Goal: Task Accomplishment & Management: Complete application form

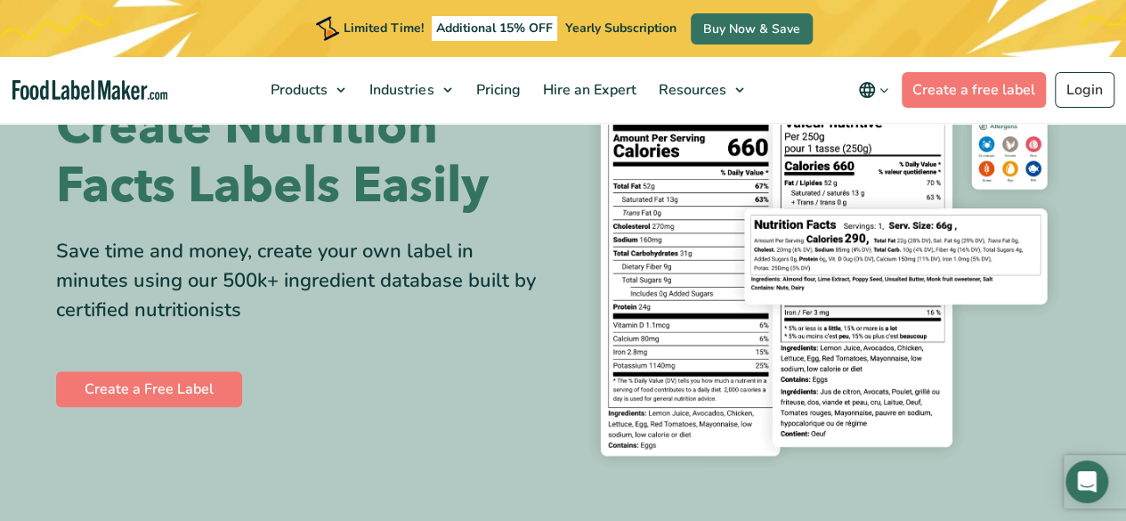
scroll to position [136, 0]
click at [495, 81] on span "Pricing" at bounding box center [496, 90] width 52 height 20
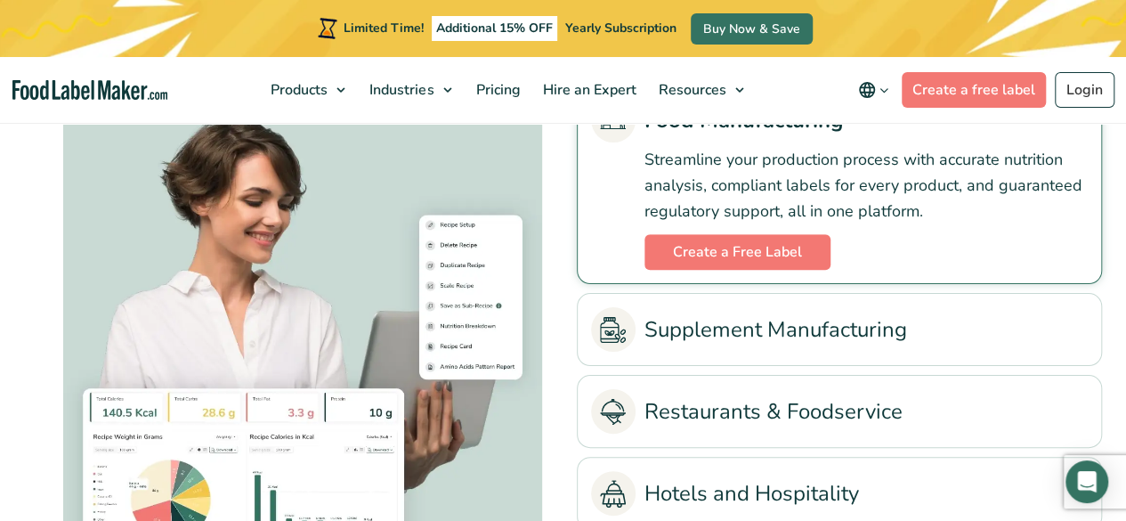
scroll to position [3784, 0]
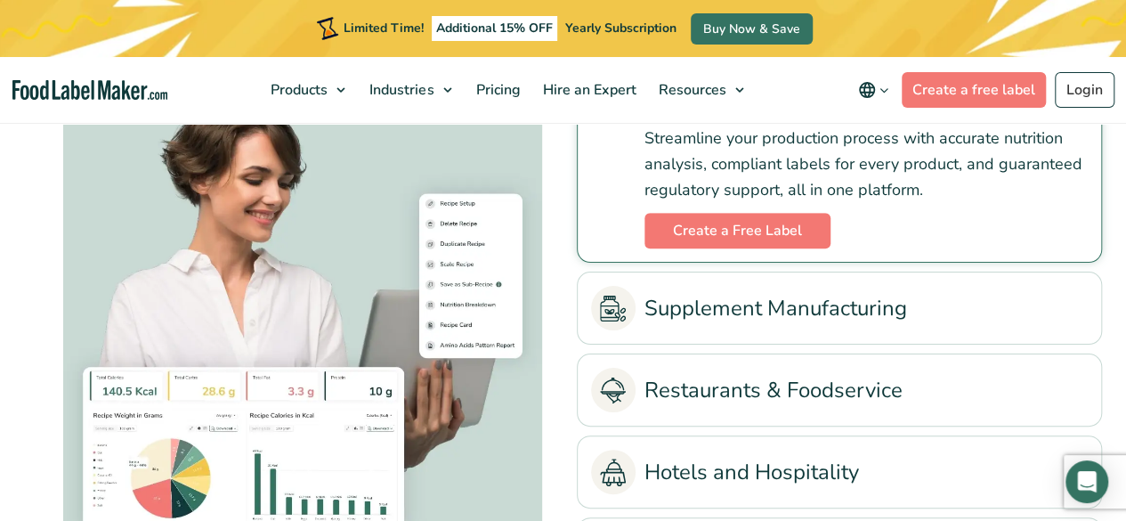
click at [844, 344] on ul "Food Manufacturing Streamline your production process with accurate nutrition a…" at bounding box center [839, 330] width 525 height 537
click at [844, 309] on link "Supplement Manufacturing" at bounding box center [839, 308] width 497 height 44
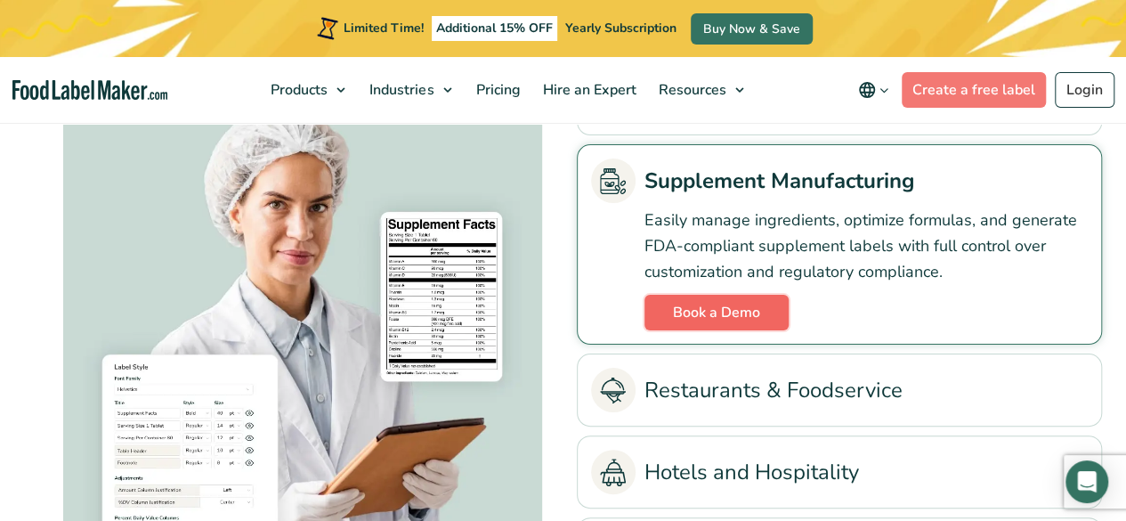
click at [744, 312] on link "Book a Demo" at bounding box center [716, 313] width 144 height 36
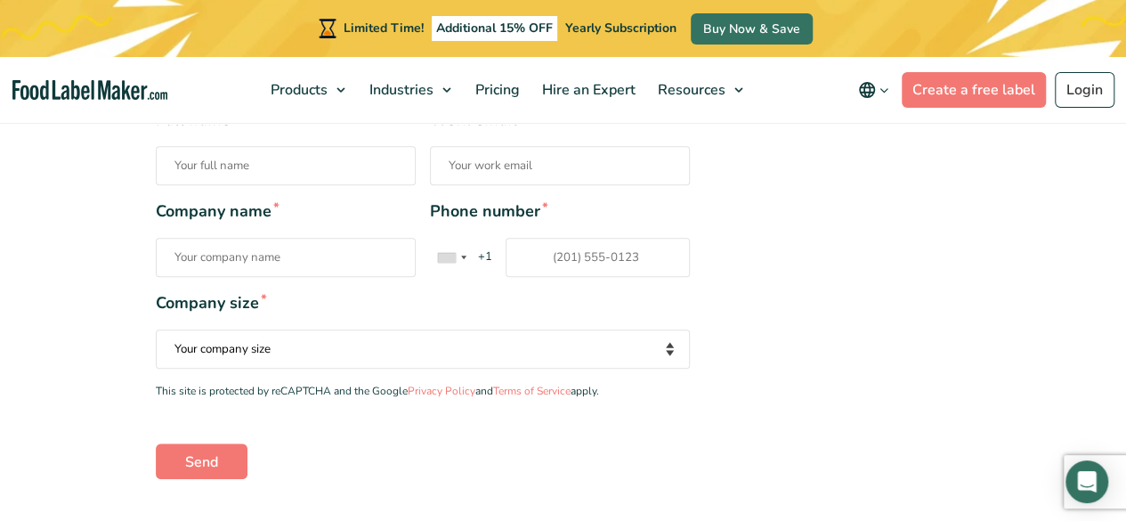
scroll to position [402, 0]
click at [317, 172] on input "Full name *" at bounding box center [286, 164] width 260 height 39
type input "Anuj Somani"
type input "trueplayerreal@gmail.com"
type input "17148017170"
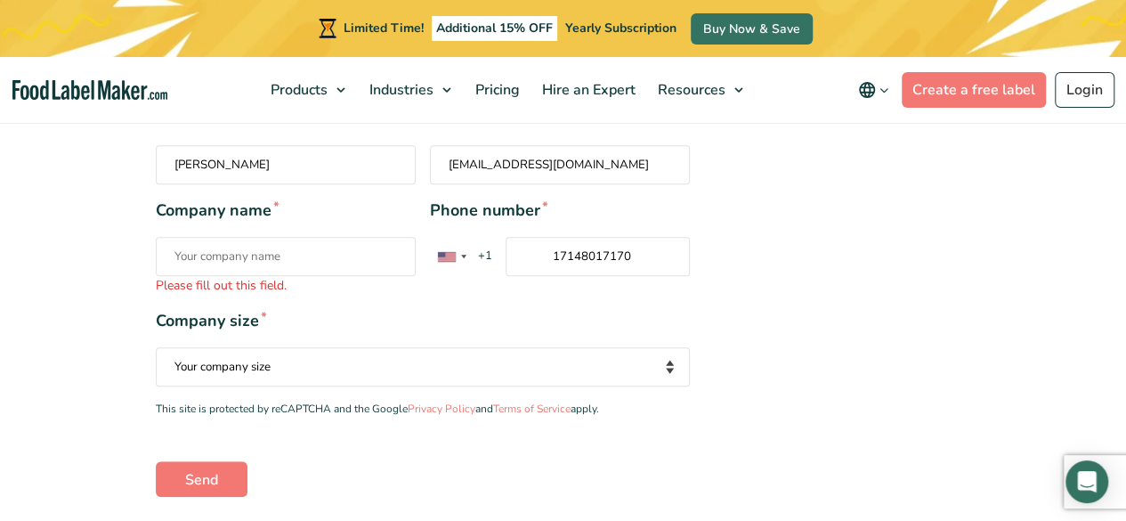
click at [285, 252] on input "Company name * Please fill out this field." at bounding box center [286, 256] width 260 height 39
type input "GSS"
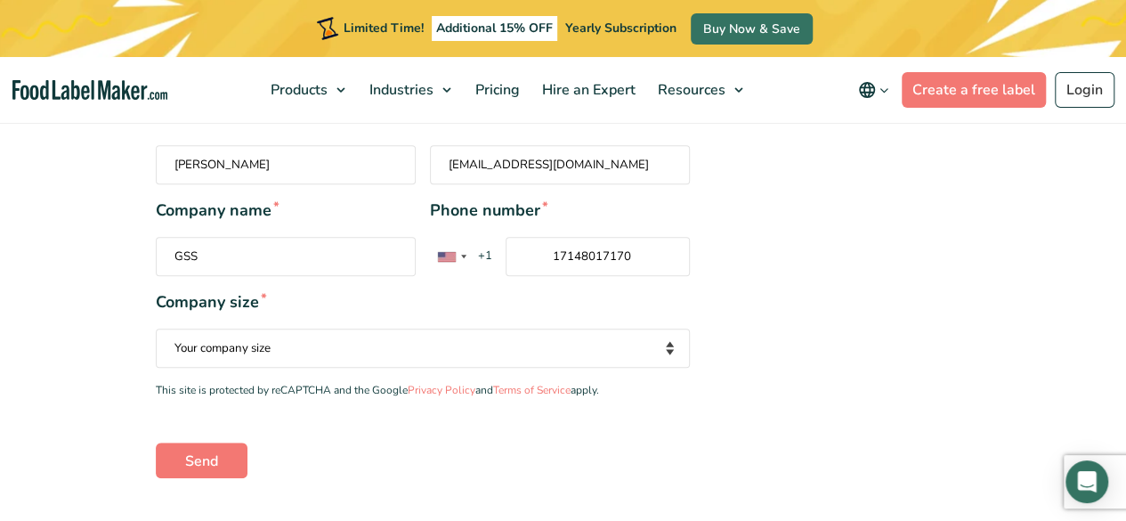
click at [246, 367] on div "Full name * Anuj Somani Work email * trueplayerreal@gmail.com Company name * GS…" at bounding box center [423, 292] width 562 height 370
click at [247, 353] on select "Your company size Fewer than 10 Employees 10 to 50 Employees 51 to 500 Employee…" at bounding box center [423, 347] width 535 height 39
select select "Fewer than 10 Employees"
click at [156, 328] on select "Your company size Fewer than 10 Employees 10 to 50 Employees 51 to 500 Employee…" at bounding box center [423, 347] width 535 height 39
click at [188, 453] on input "Send" at bounding box center [202, 460] width 92 height 36
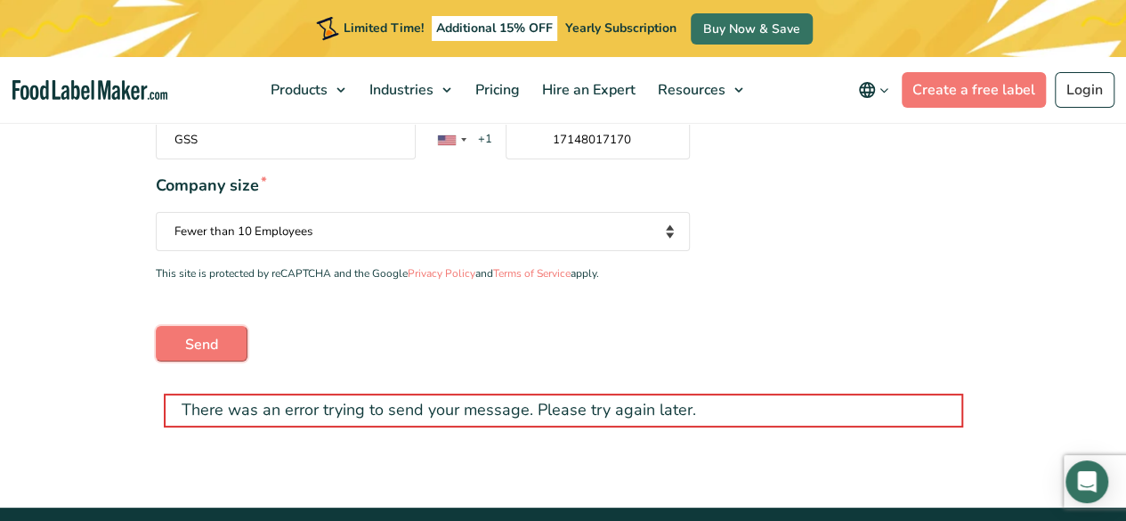
scroll to position [521, 0]
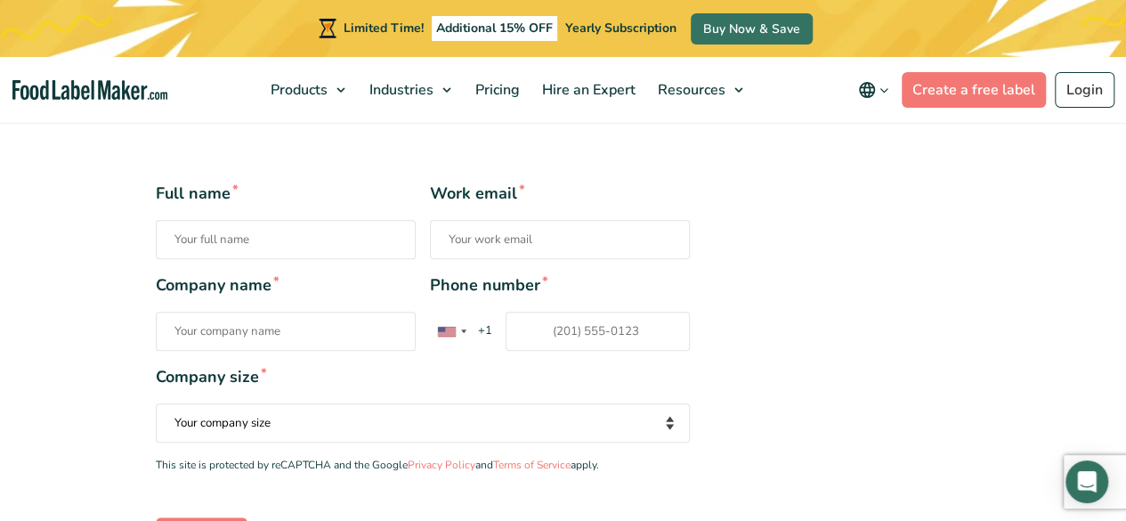
scroll to position [310, 0]
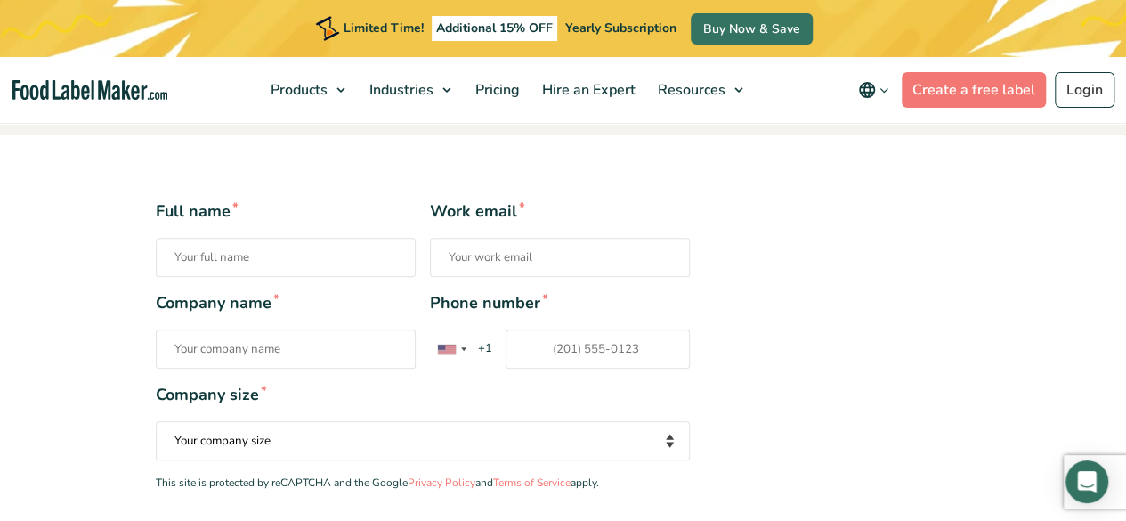
click at [206, 259] on input "Full name *" at bounding box center [286, 257] width 260 height 39
type input "Anuj Somani"
type input "trueplayerreal@gmail.com"
type input "17148017170"
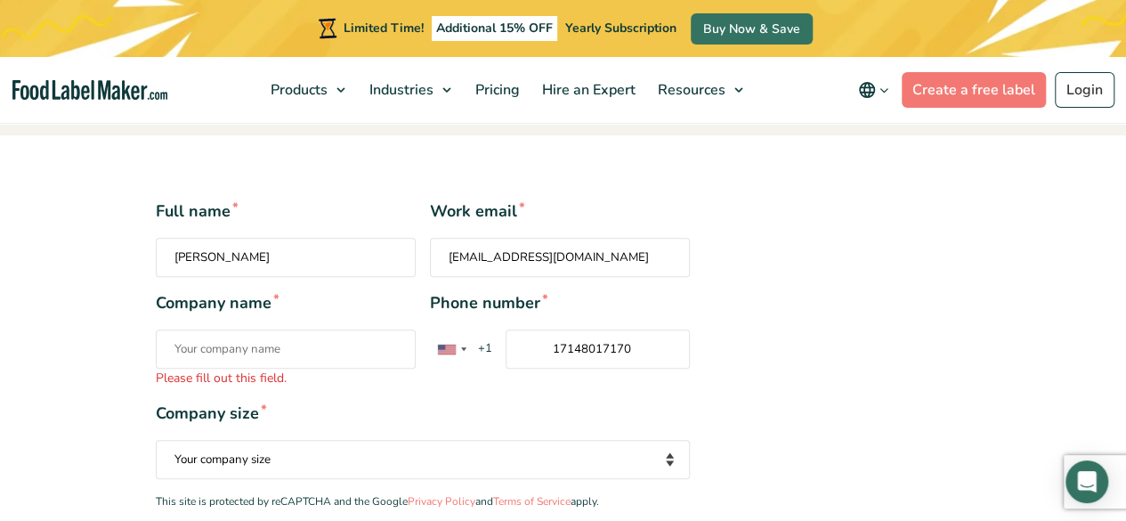
click at [257, 350] on input "Company name * Please fill out this field." at bounding box center [286, 348] width 260 height 39
type input "GSS"
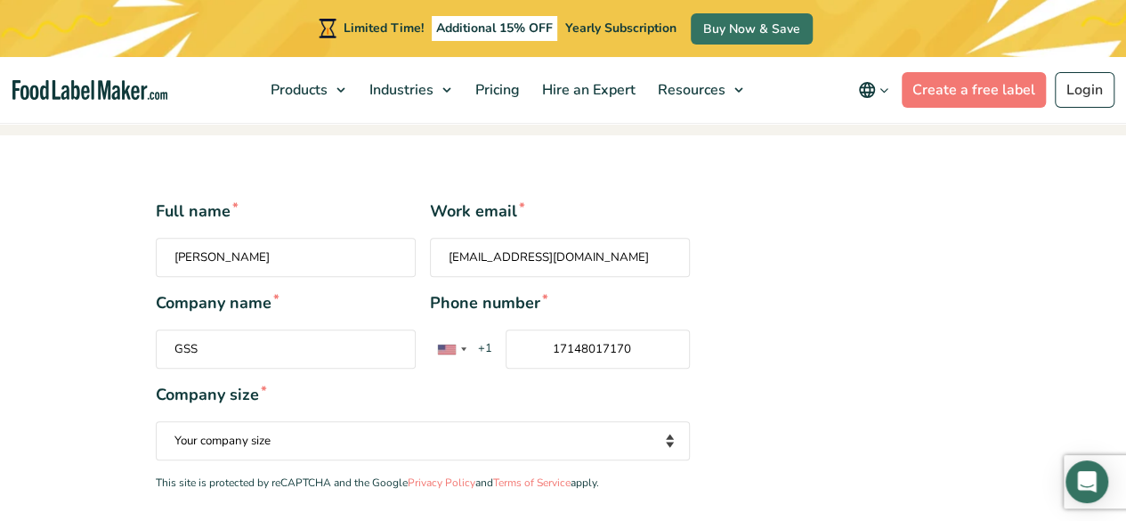
click at [240, 455] on select "Your company size Fewer than 10 Employees 10 to 50 Employees 51 to 500 Employee…" at bounding box center [423, 440] width 535 height 39
select select "Fewer than 10 Employees"
click at [156, 421] on select "Your company size Fewer than 10 Employees 10 to 50 Employees 51 to 500 Employee…" at bounding box center [423, 440] width 535 height 39
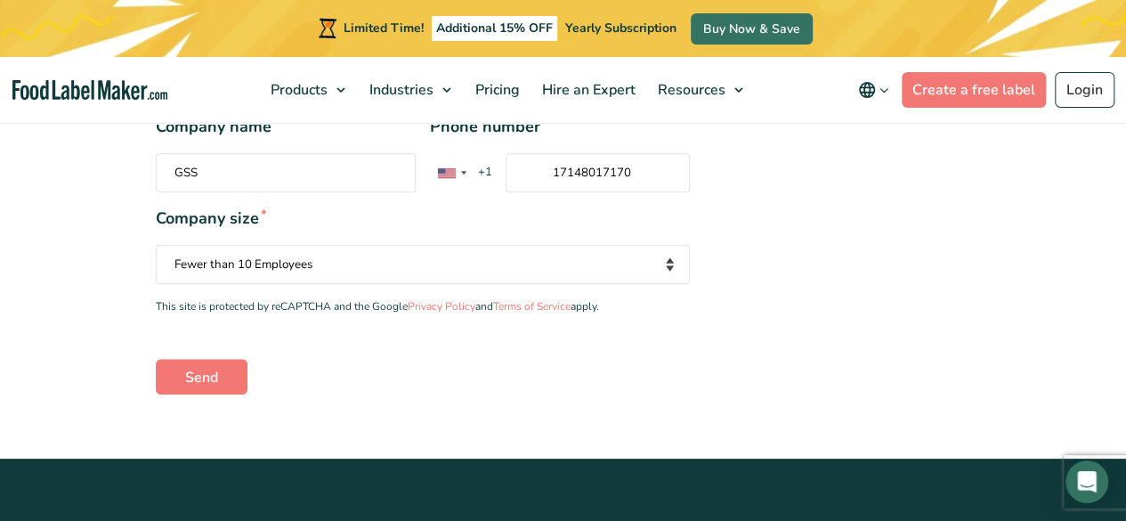
scroll to position [486, 0]
click at [197, 372] on input "Send" at bounding box center [202, 377] width 92 height 36
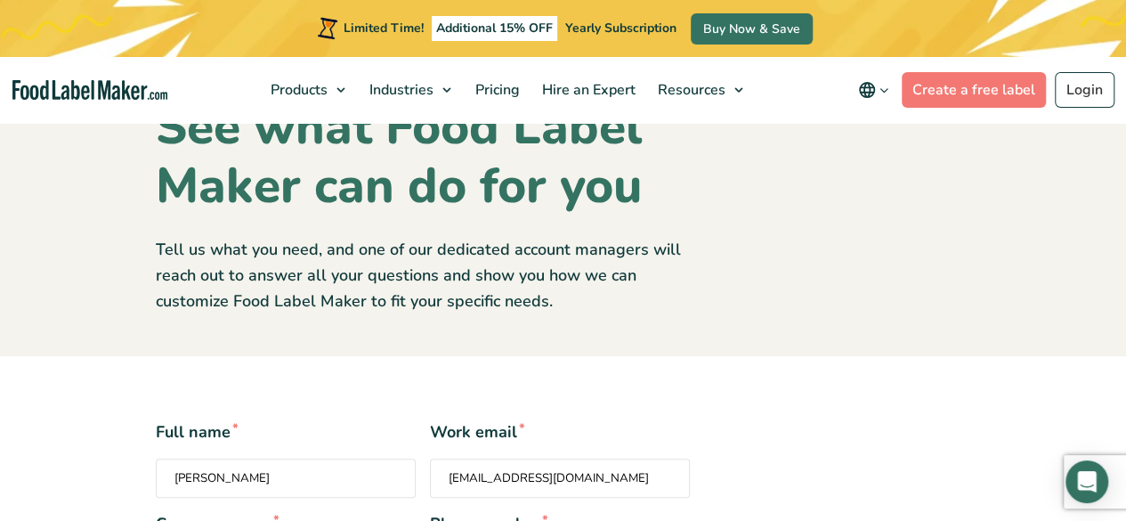
scroll to position [0, 0]
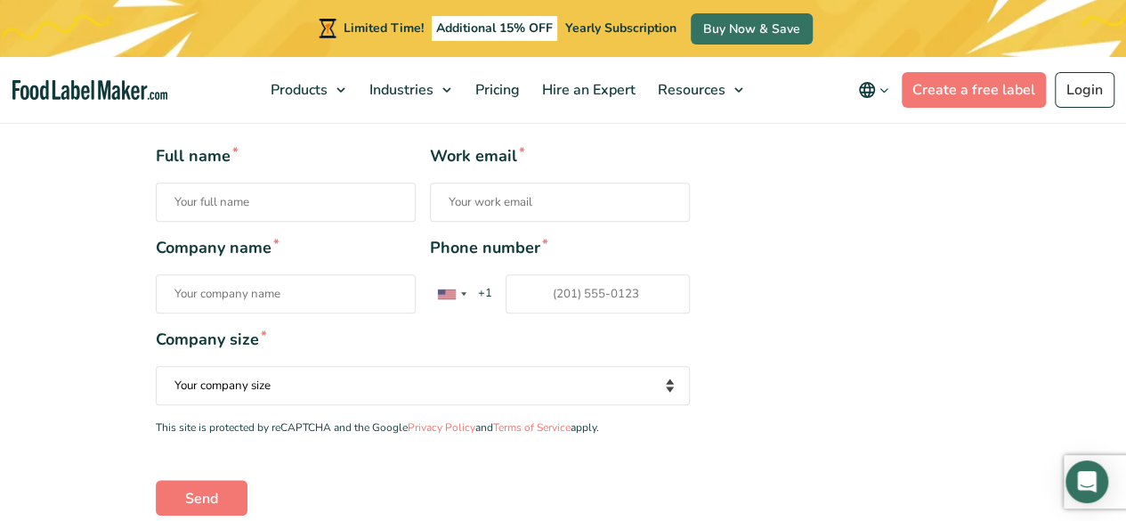
scroll to position [366, 0]
click at [219, 193] on input "Full name *" at bounding box center [286, 201] width 260 height 39
type input "Anuj Somani"
type input "trueplayerreal@gmail.com"
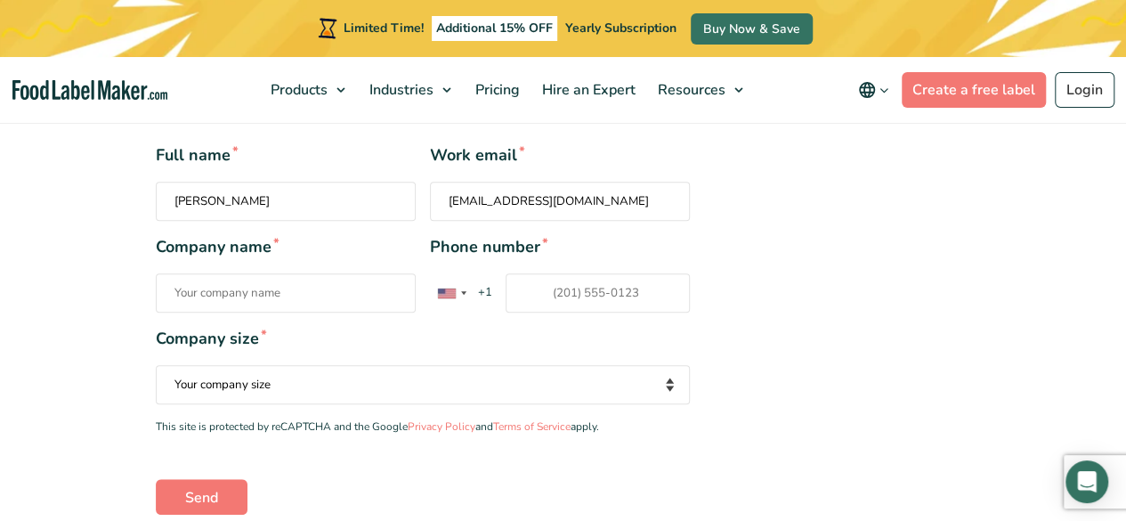
type input "17148017170"
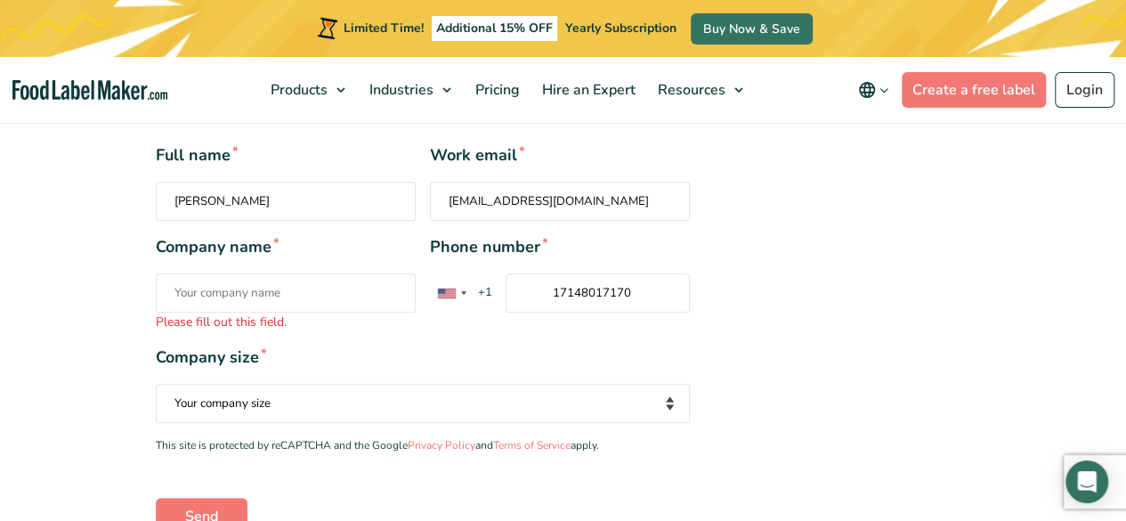
click at [262, 298] on input "Company name * Please fill out this field." at bounding box center [286, 292] width 260 height 39
type input "GSS"
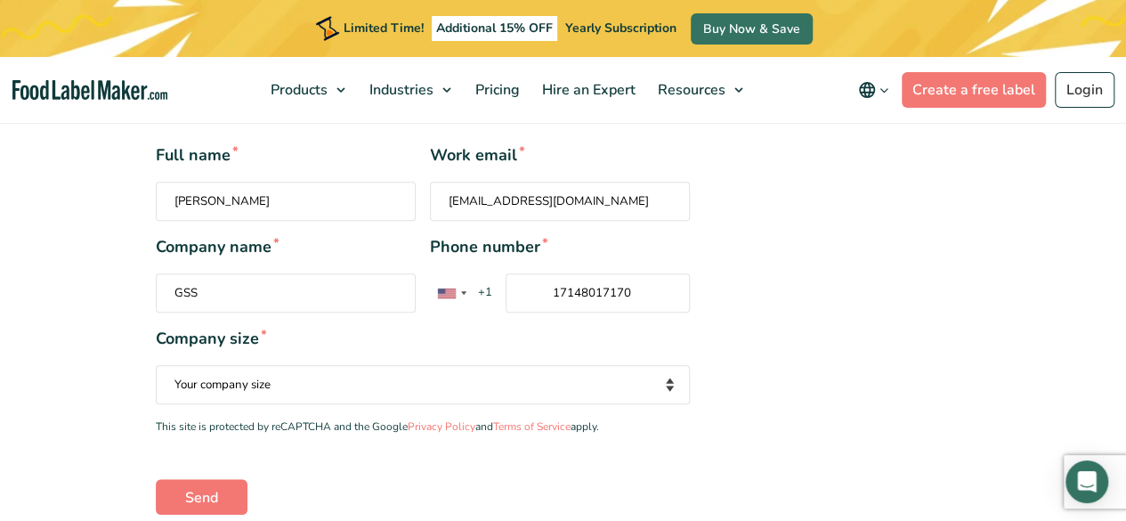
click at [256, 381] on select "Your company size Fewer than 10 Employees 10 to 50 Employees 51 to 500 Employee…" at bounding box center [423, 384] width 535 height 39
select select "Fewer than 10 Employees"
click at [156, 365] on select "Your company size Fewer than 10 Employees 10 to 50 Employees 51 to 500 Employee…" at bounding box center [423, 384] width 535 height 39
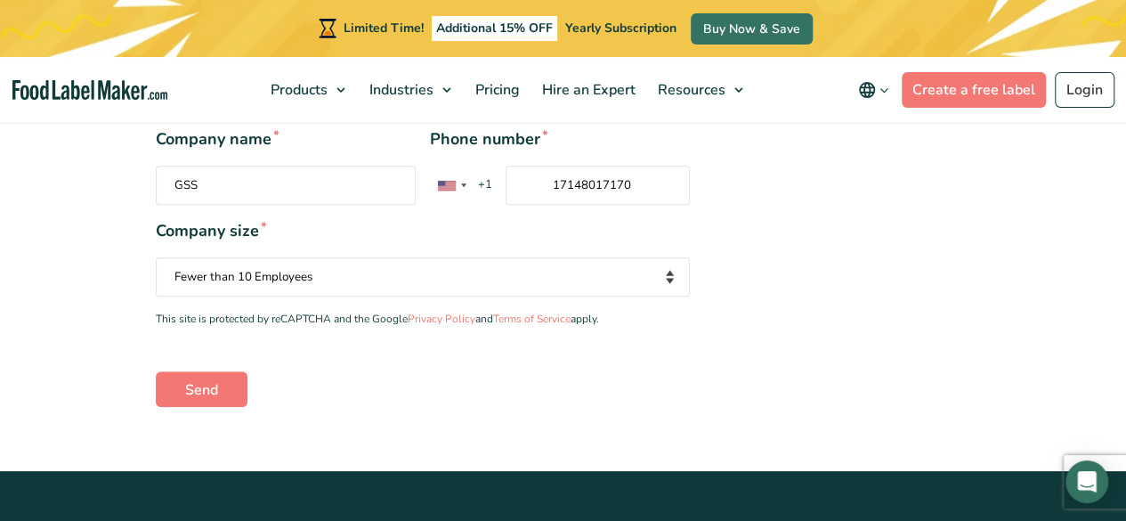
scroll to position [476, 0]
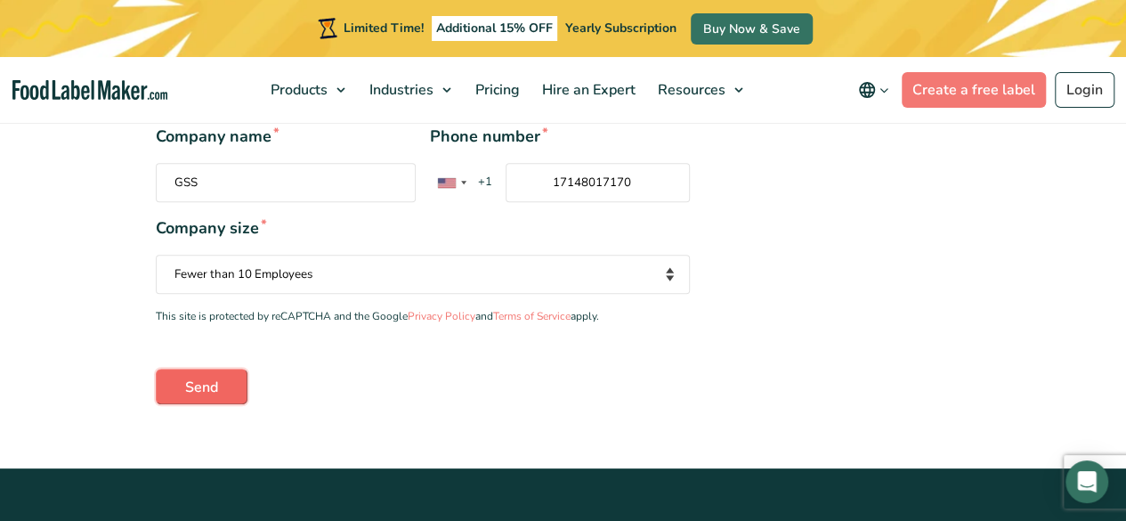
click at [167, 401] on input "Send" at bounding box center [202, 386] width 92 height 36
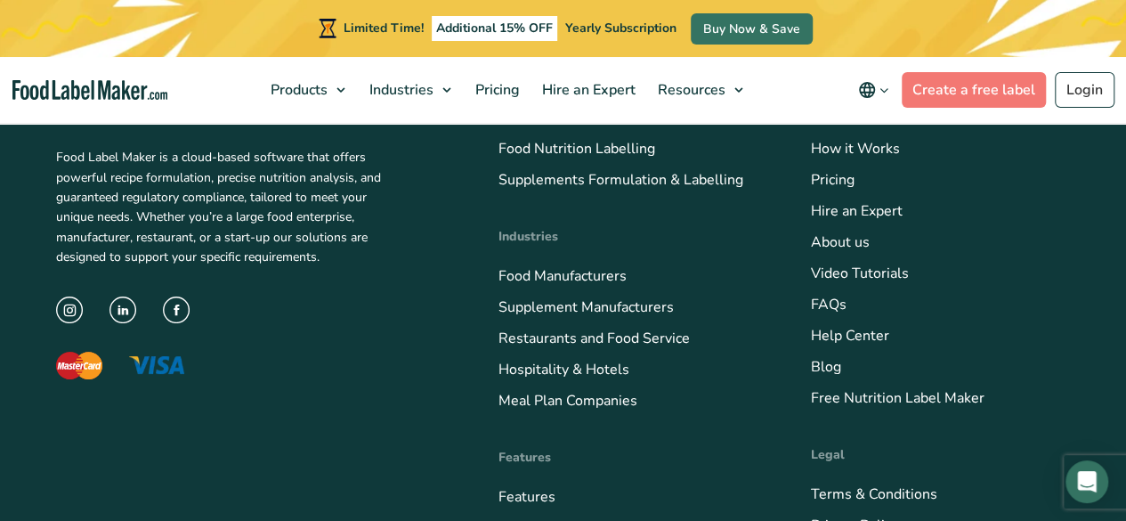
scroll to position [918, 0]
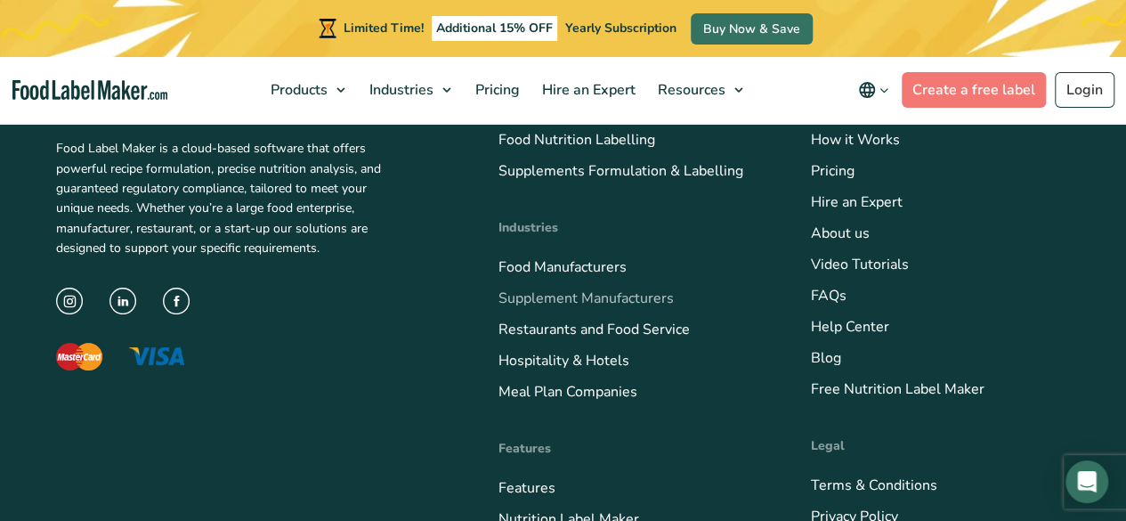
click at [633, 300] on link "Supplement Manufacturers" at bounding box center [585, 298] width 175 height 20
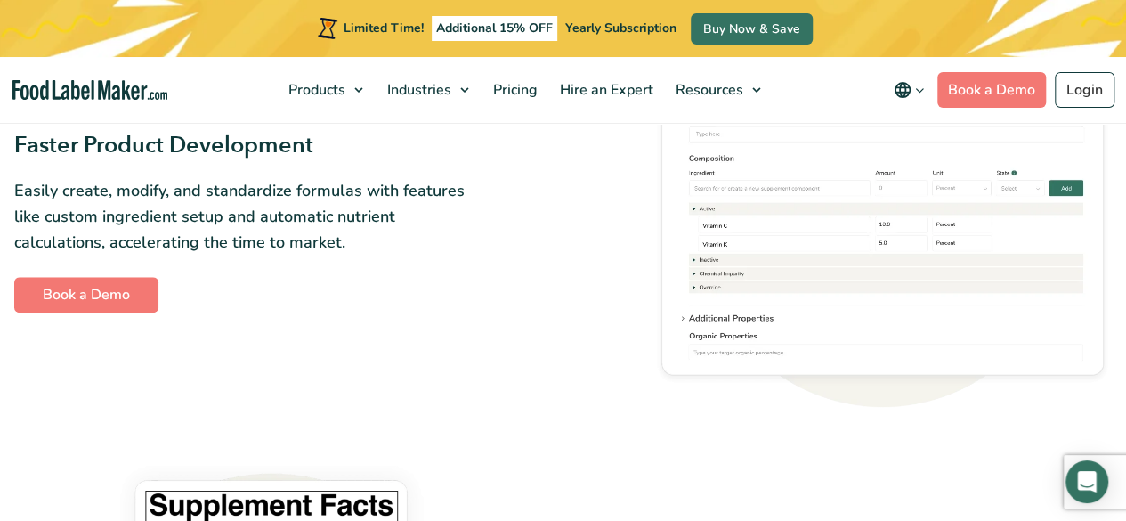
click at [707, 253] on img at bounding box center [882, 220] width 460 height 369
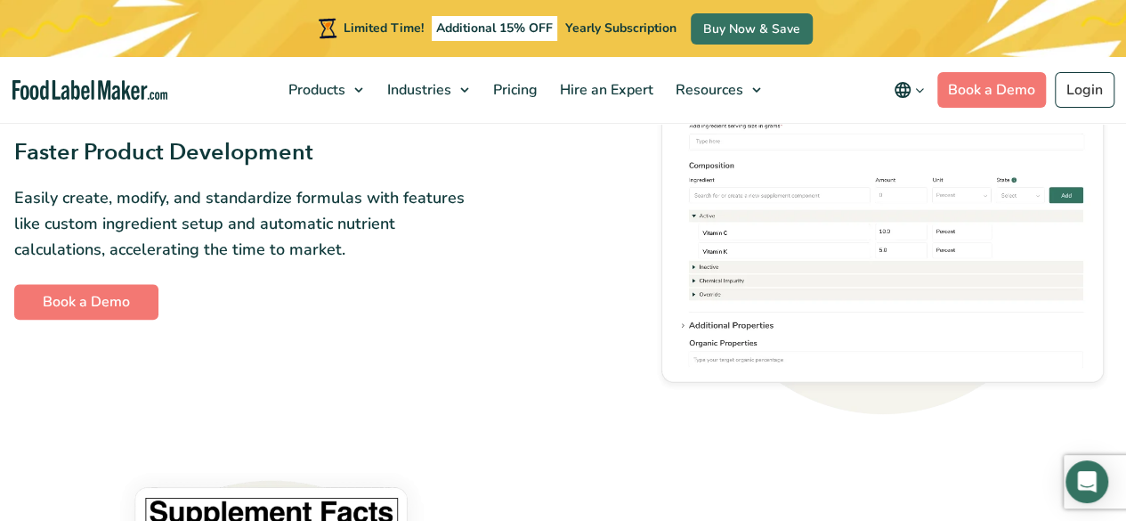
scroll to position [783, 0]
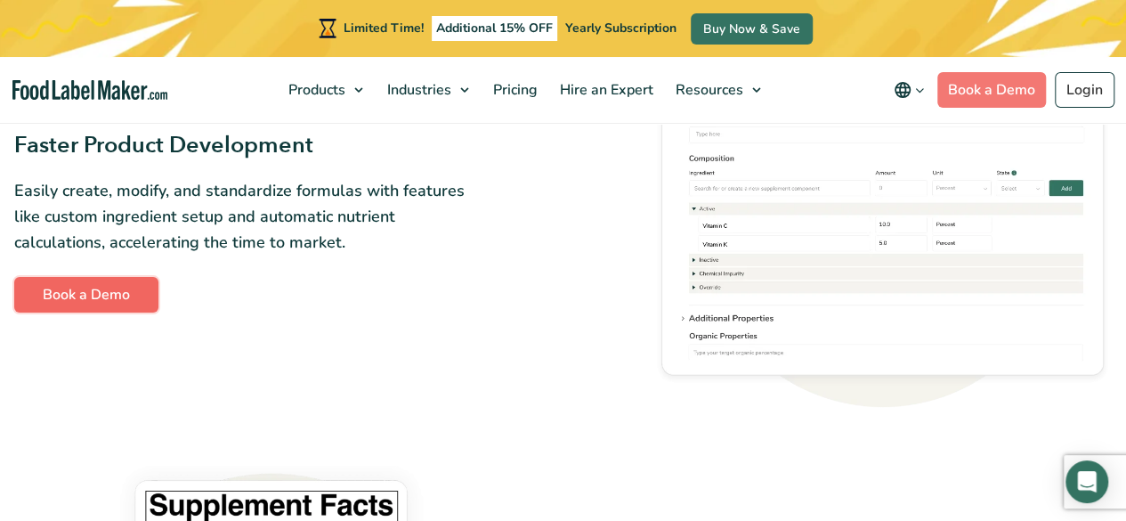
click at [86, 299] on link "Book a Demo" at bounding box center [86, 295] width 144 height 36
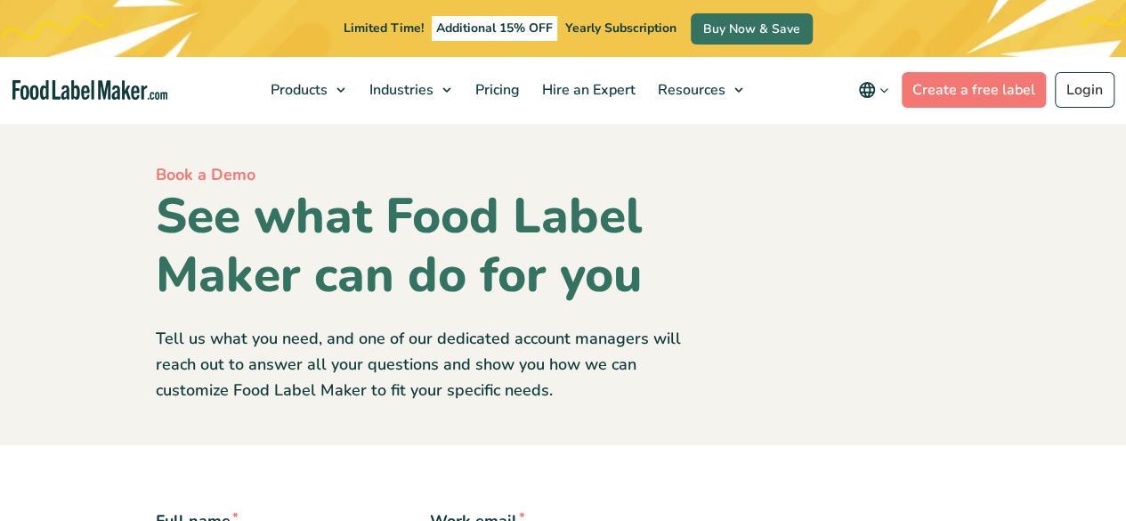
scroll to position [267, 0]
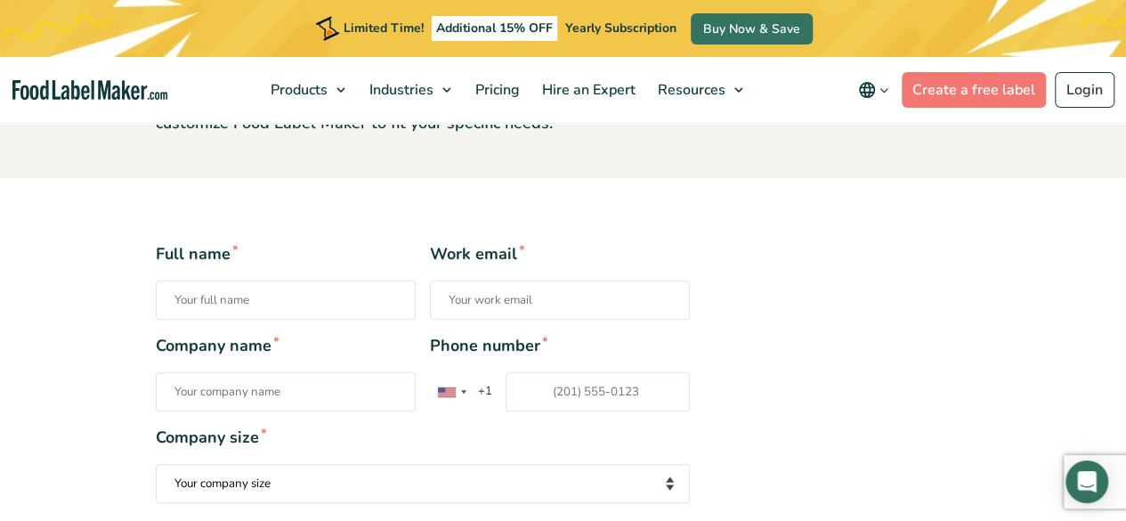
type input "[PERSON_NAME]"
type input "trueplayerreal@gmail.com"
type input "17148017170"
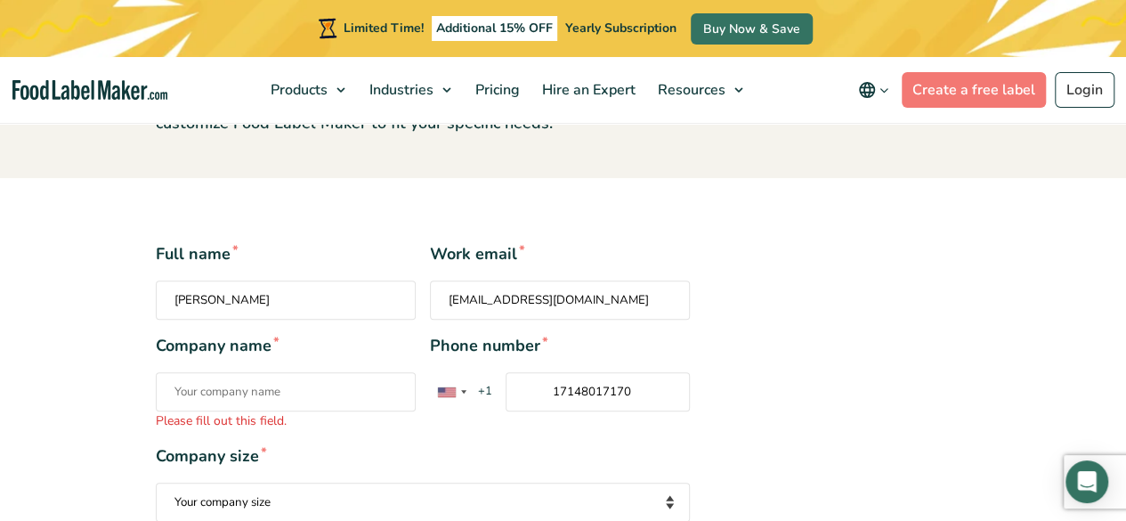
click at [242, 397] on input "Company name * Please fill out this field." at bounding box center [286, 391] width 260 height 39
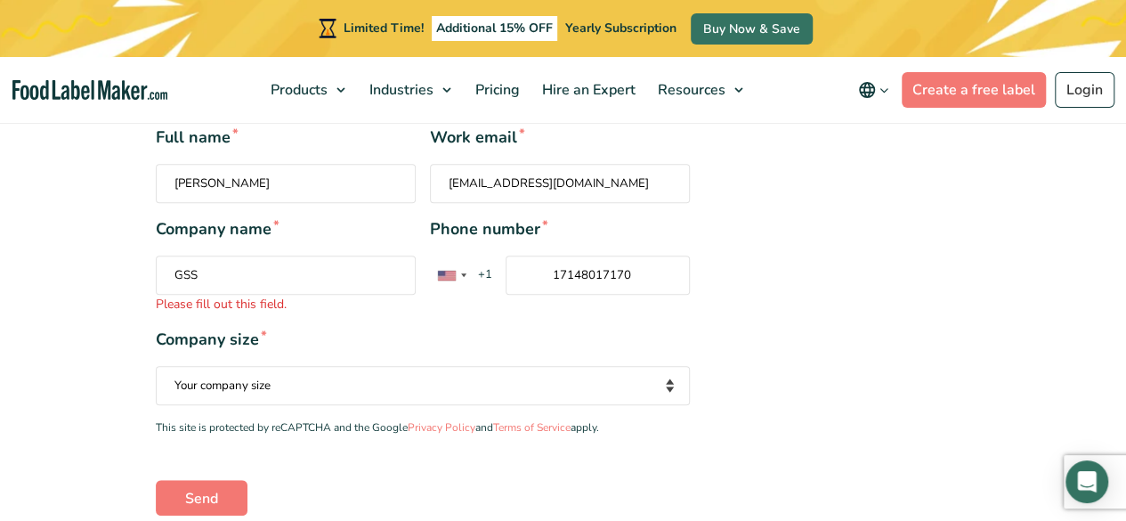
scroll to position [445, 0]
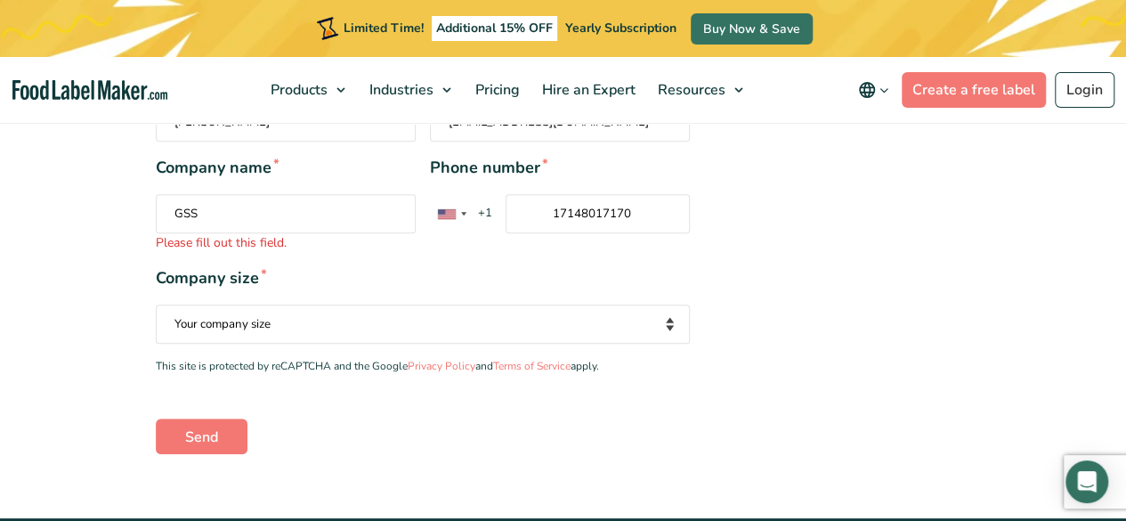
type input "GSS"
click at [227, 333] on div "Full name * Anuj Somani Work email * trueplayerreal@gmail.com Company name * GS…" at bounding box center [423, 258] width 562 height 389
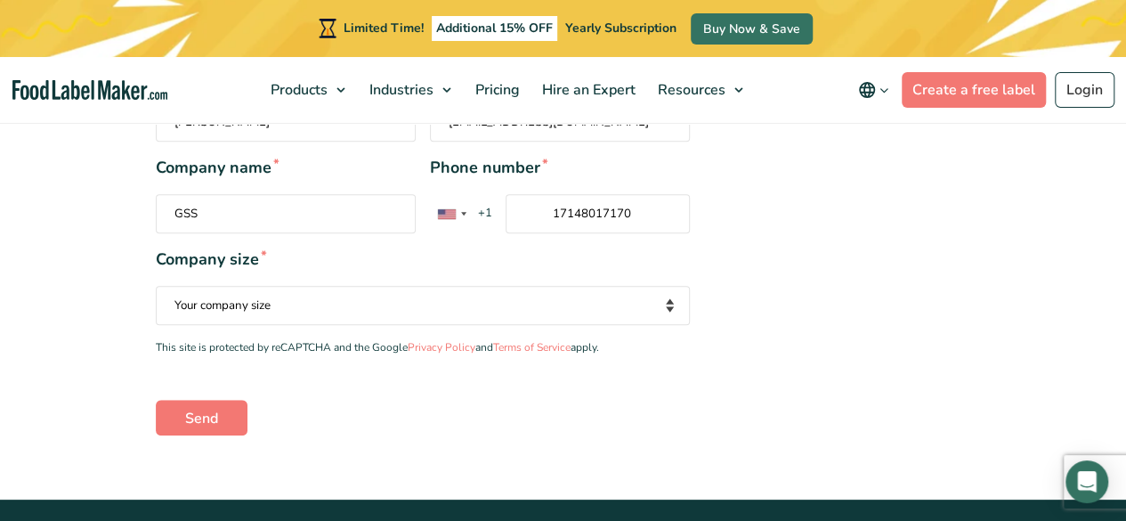
select select "Fewer than 10 Employees"
click at [156, 286] on select "Your company size Fewer than 10 Employees 10 to 50 Employees 51 to 500 Employee…" at bounding box center [423, 305] width 535 height 39
click at [200, 401] on input "Send" at bounding box center [202, 418] width 92 height 36
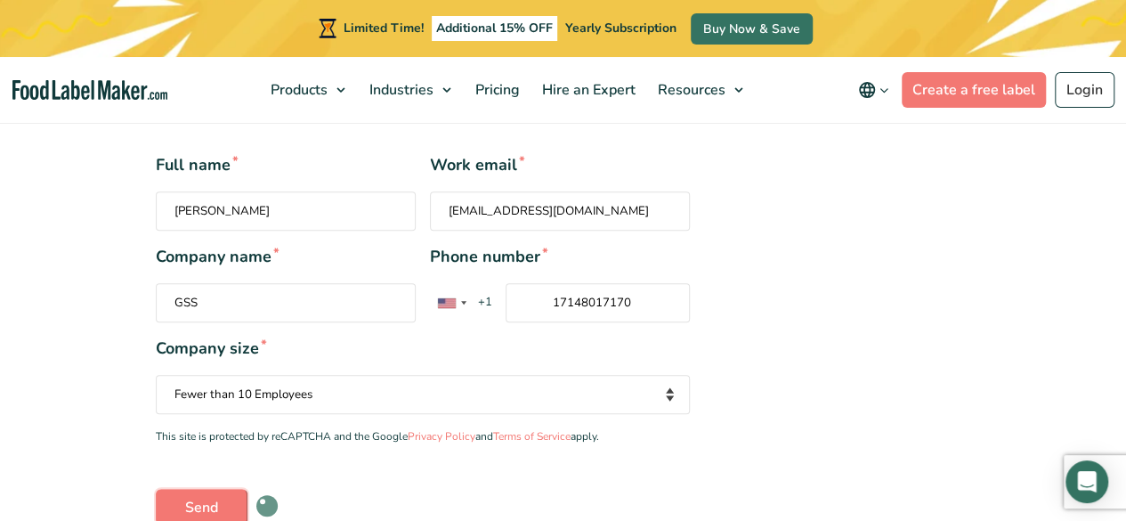
scroll to position [534, 0]
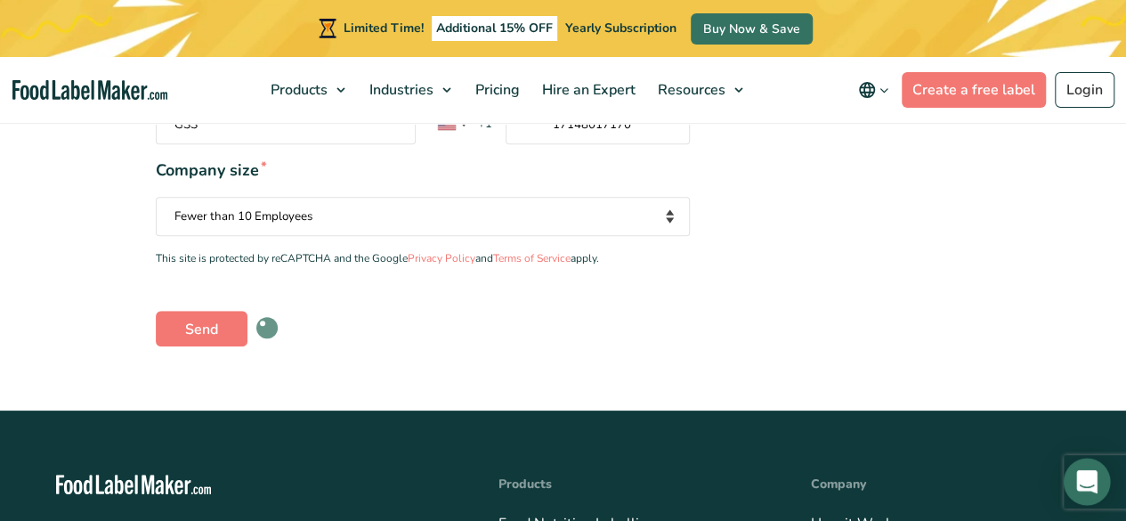
click at [1093, 489] on icon "Open Intercom Messenger" at bounding box center [1086, 481] width 20 height 23
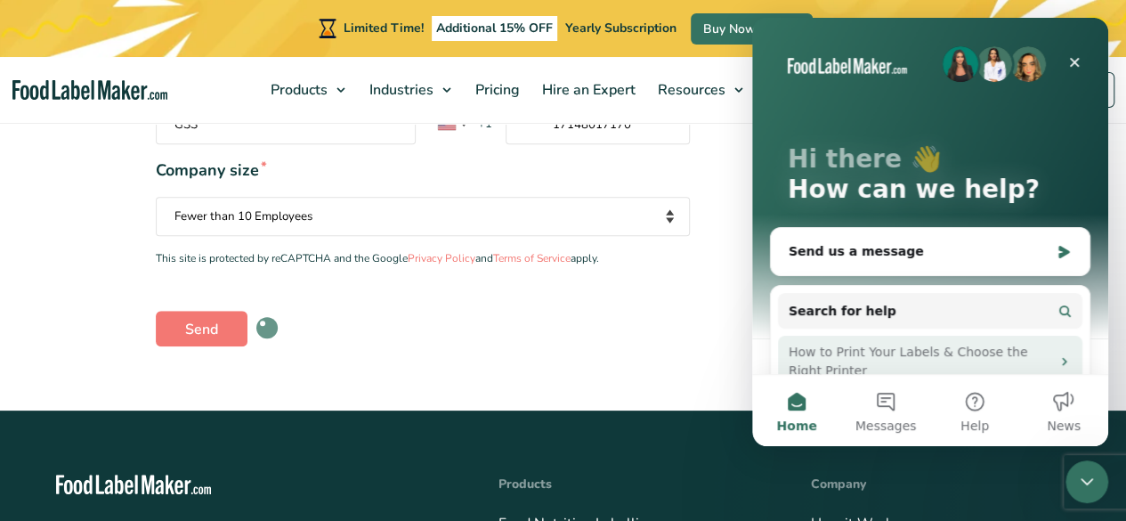
scroll to position [0, 0]
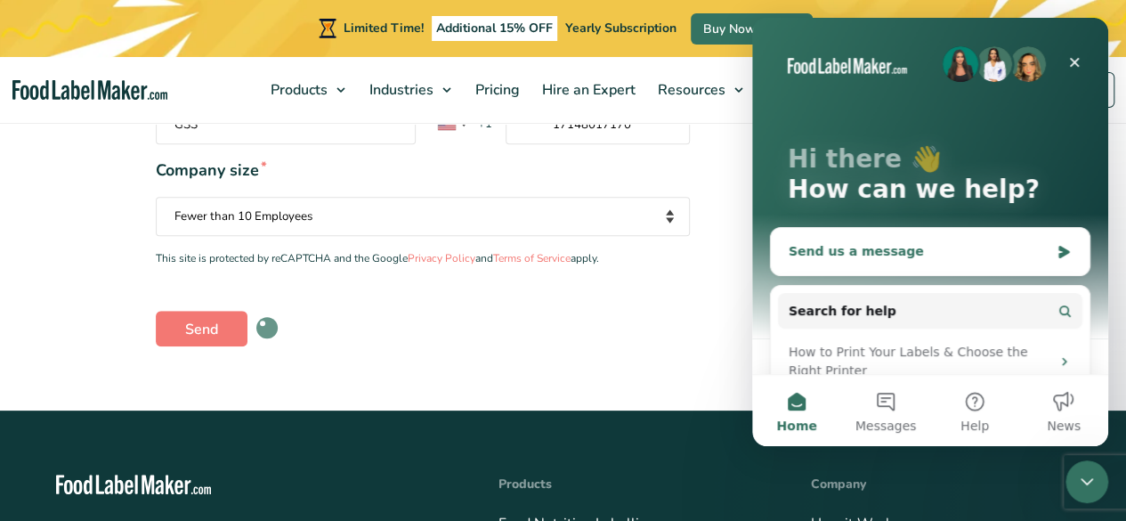
click at [885, 247] on div "Send us a message" at bounding box center [918, 251] width 261 height 19
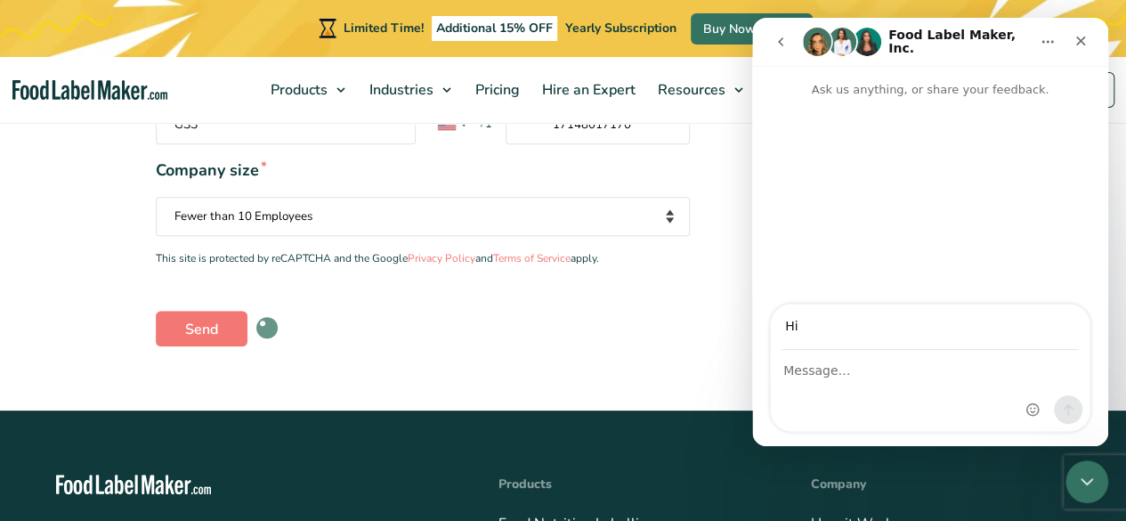
type input "H"
type input "[EMAIL_ADDRESS][DOMAIN_NAME]"
click at [893, 384] on div "Intercom messenger" at bounding box center [930, 391] width 319 height 80
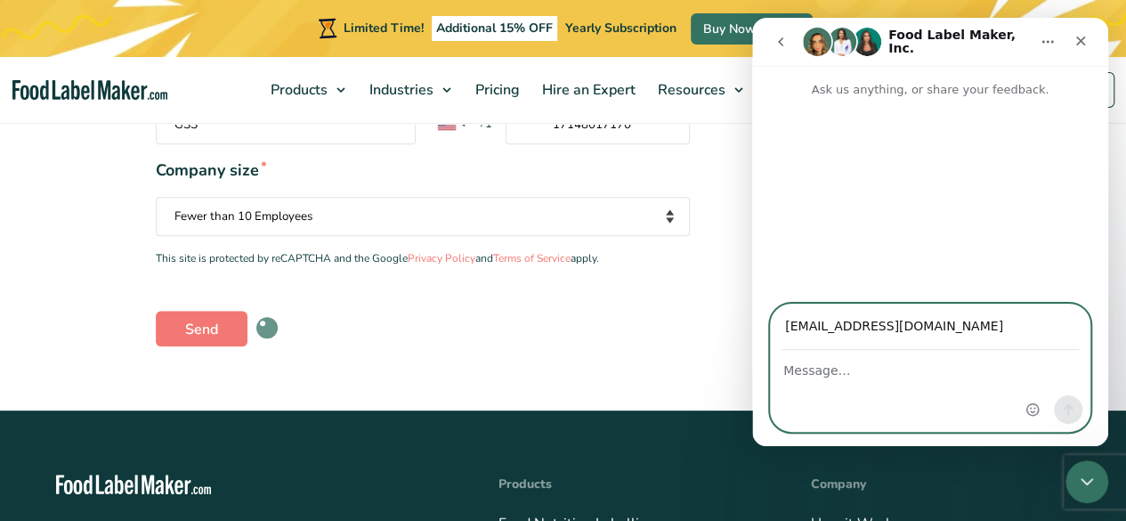
click at [845, 373] on textarea "Message…" at bounding box center [930, 366] width 319 height 30
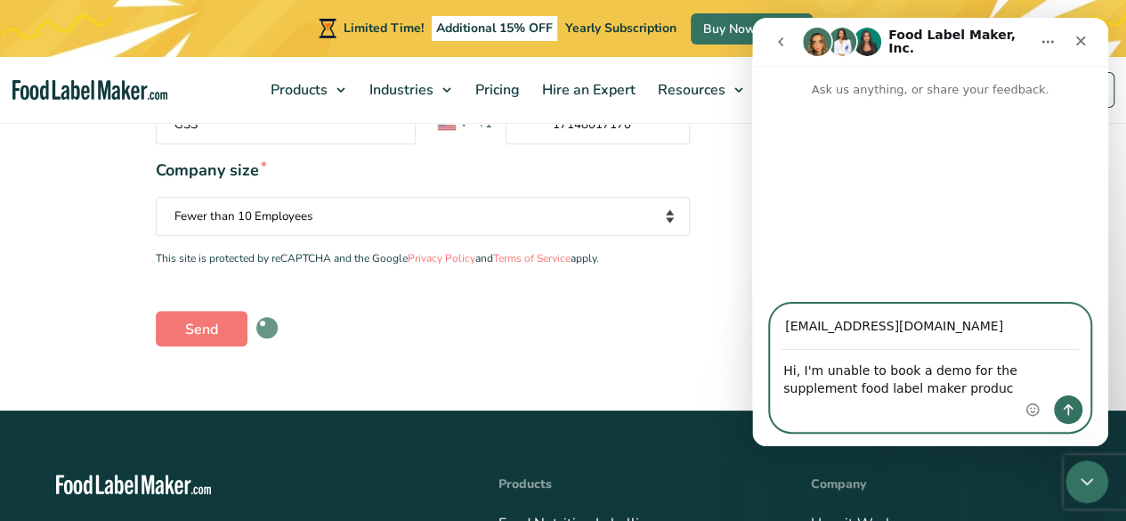
type textarea "Hi, I'm unable to book a demo for the supplement food label maker product"
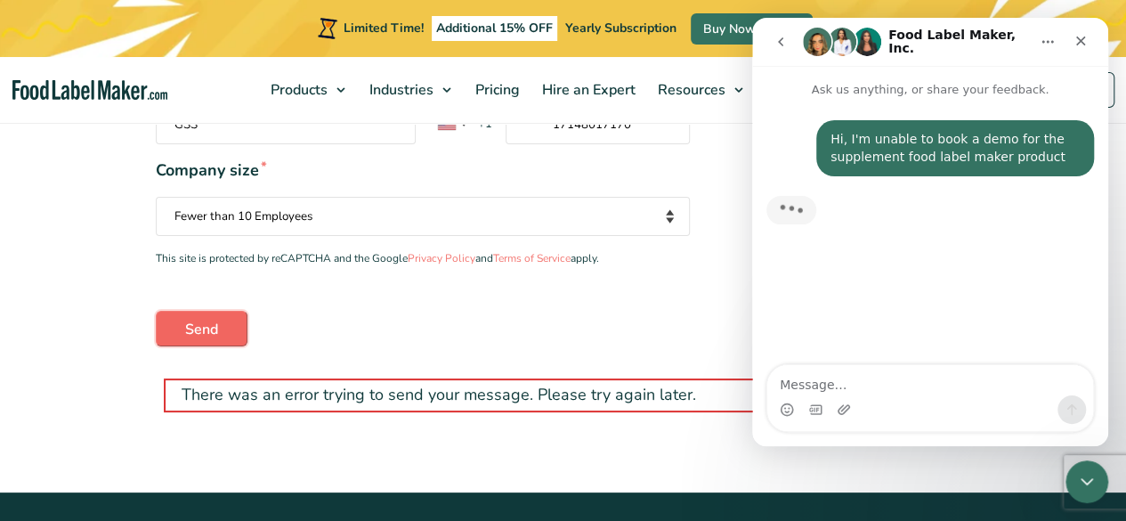
click at [219, 321] on input "Send" at bounding box center [202, 329] width 92 height 36
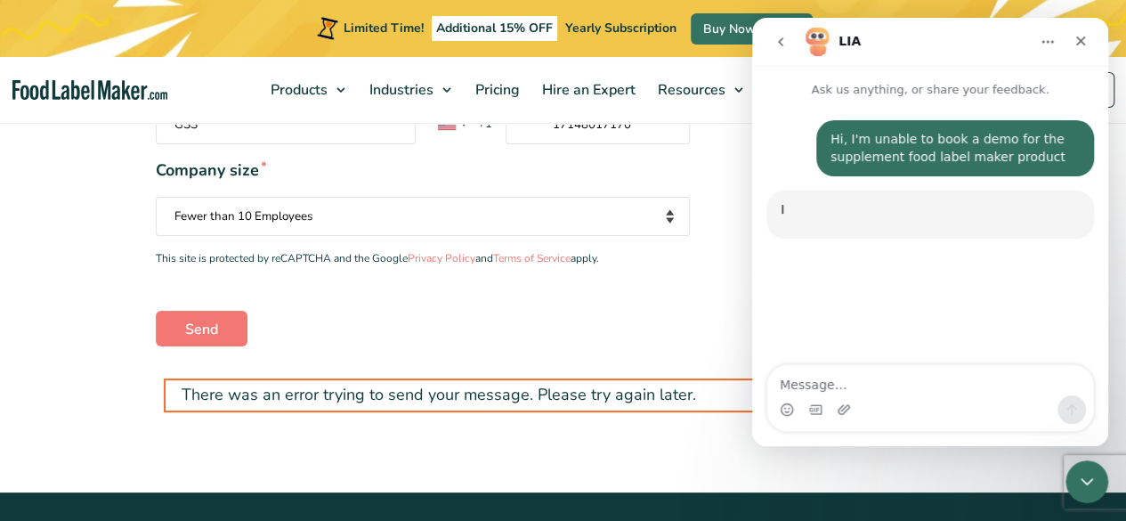
scroll to position [2, 0]
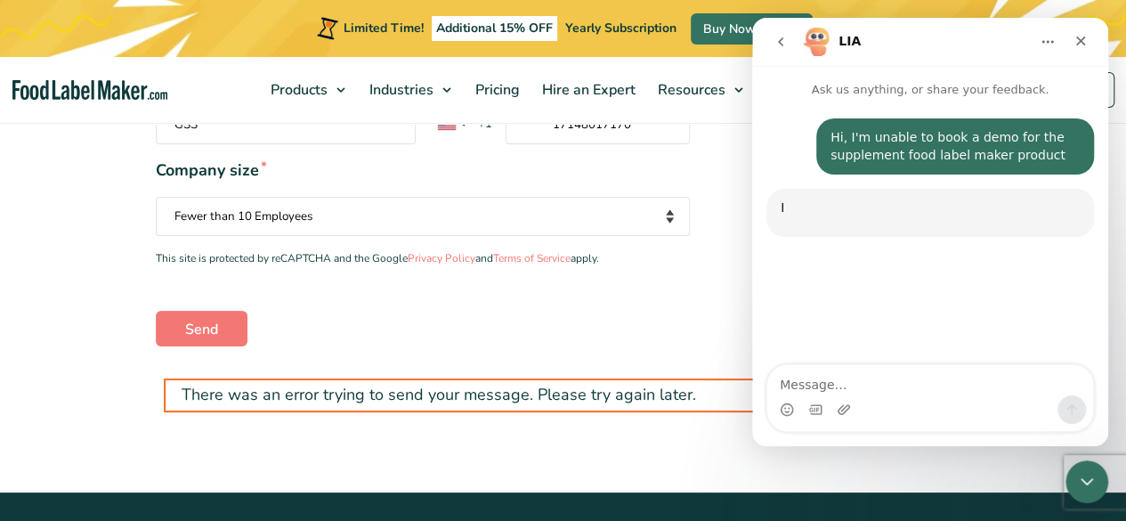
click at [404, 208] on select "Your company size Fewer than 10 Employees 10 to 50 Employees 51 to 500 Employee…" at bounding box center [423, 216] width 535 height 39
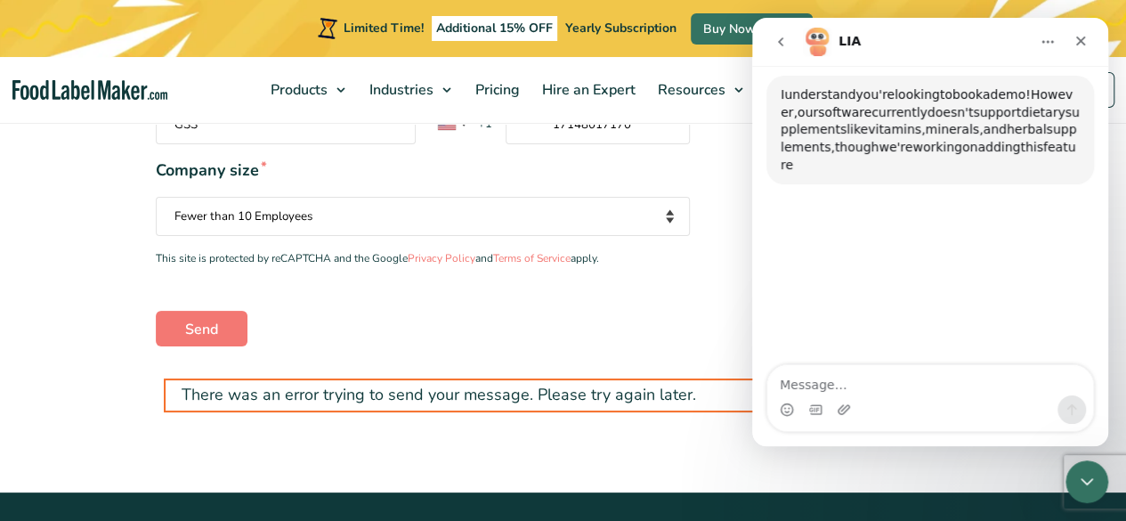
click at [402, 211] on select "Your company size Fewer than 10 Employees 10 to 50 Employees 51 to 500 Employee…" at bounding box center [423, 216] width 535 height 39
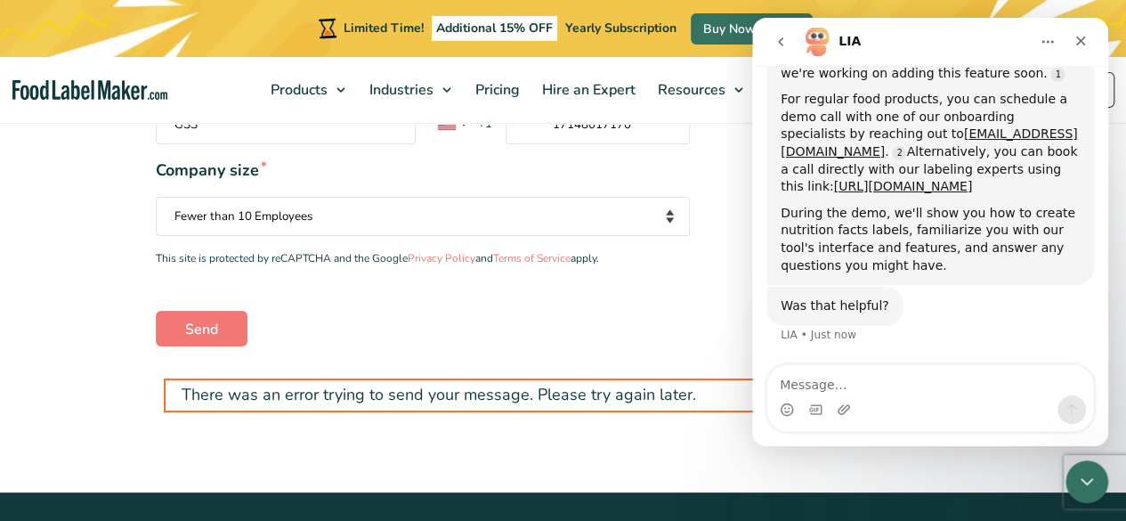
scroll to position [221, 0]
click at [833, 187] on link "https://calendly.com/food-label-maker/food-label-maker-demo" at bounding box center [902, 186] width 139 height 14
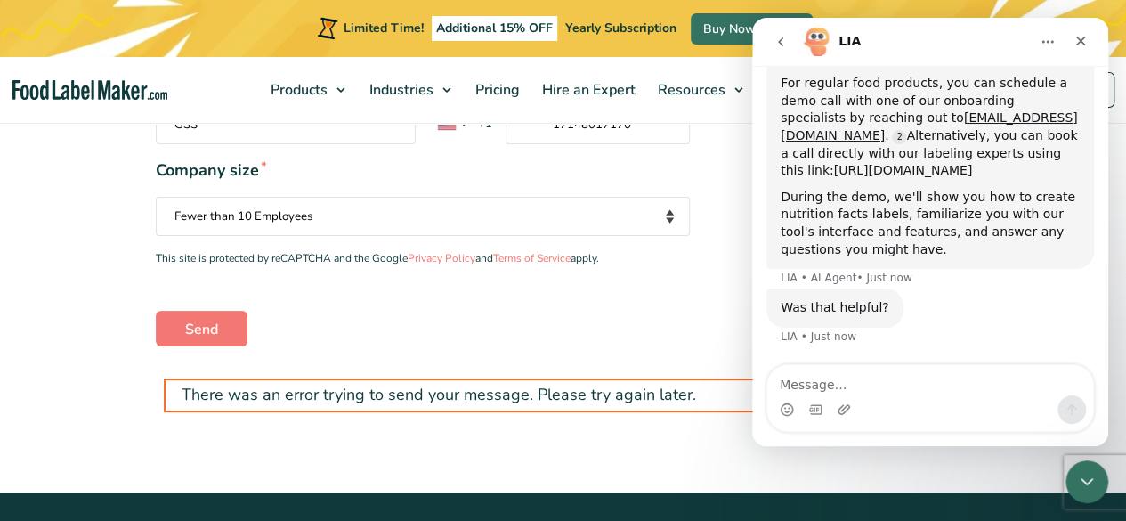
scroll to position [239, 0]
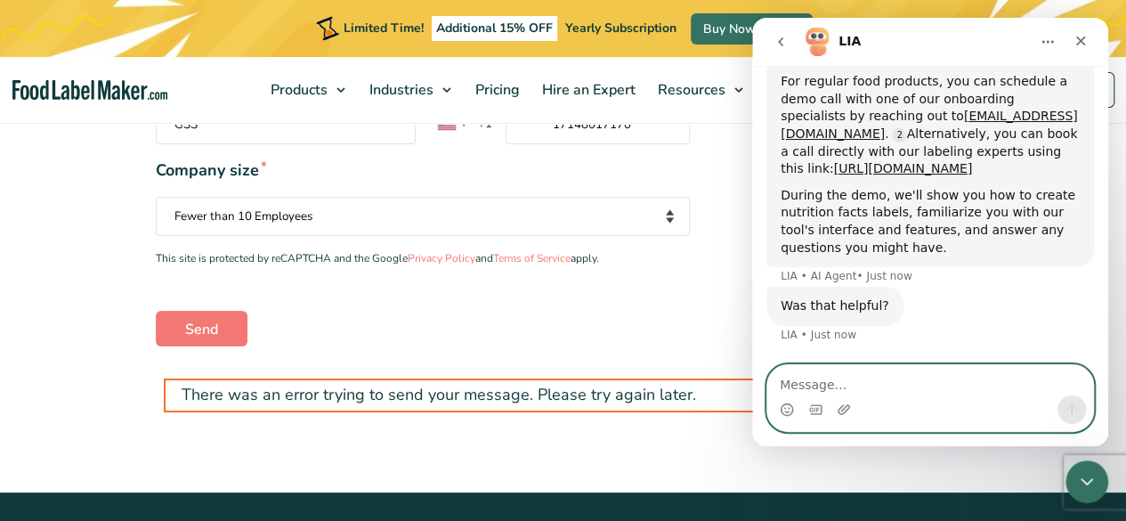
click at [880, 392] on textarea "Message…" at bounding box center [930, 380] width 326 height 30
type textarea "No"
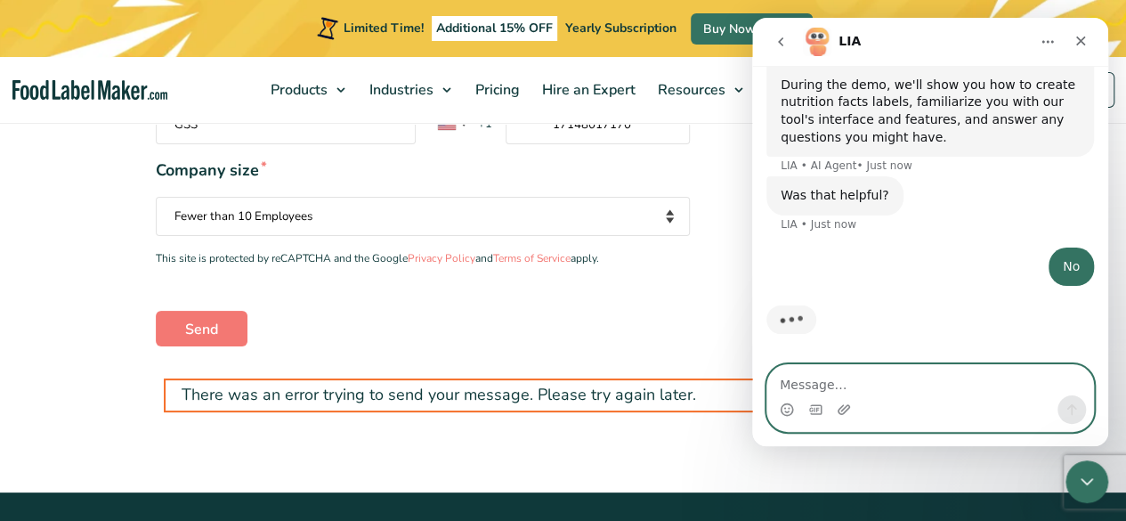
scroll to position [349, 0]
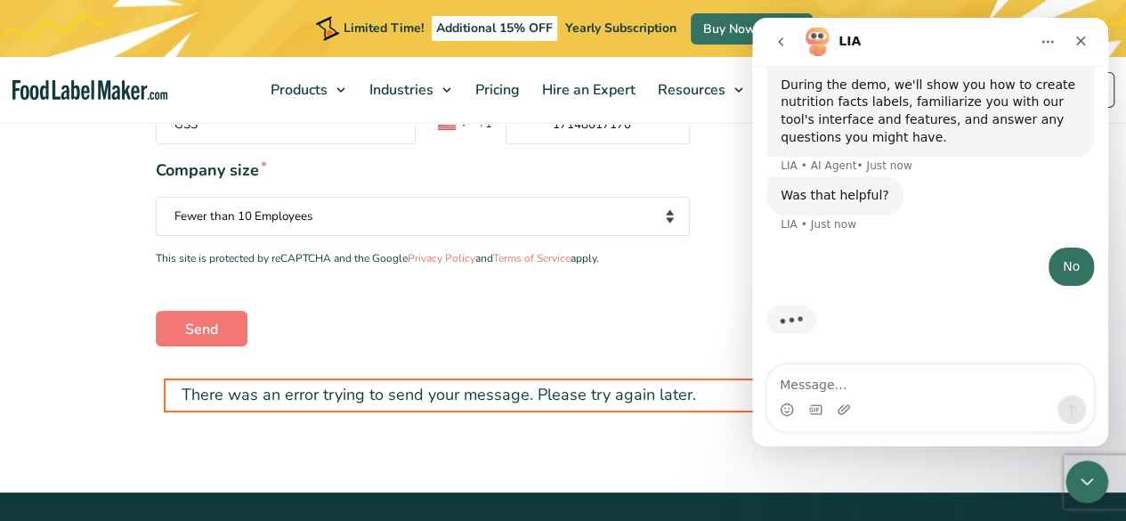
click at [451, 311] on div "Send" at bounding box center [423, 329] width 535 height 36
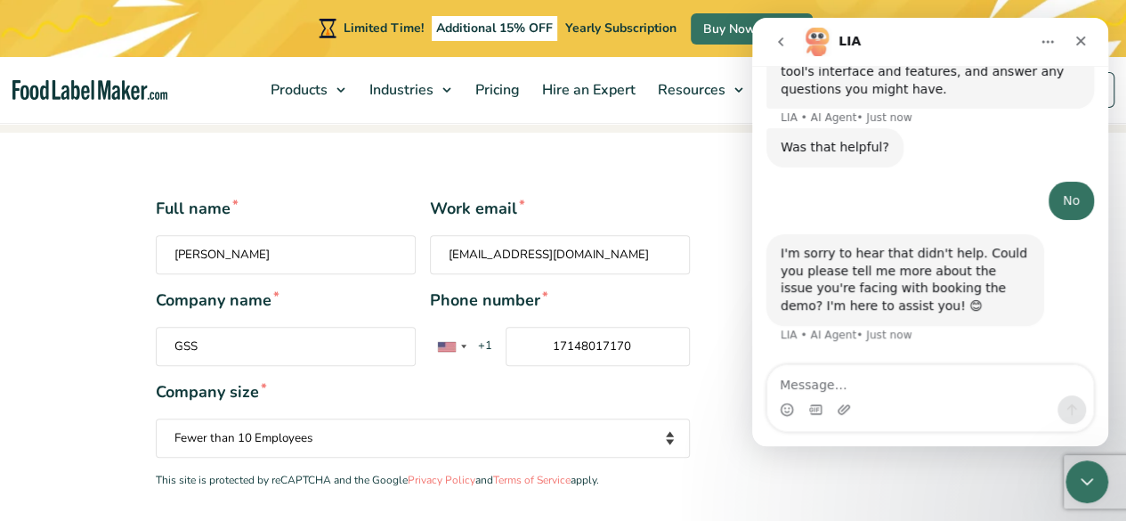
scroll to position [311, 0]
click at [878, 364] on div "I'm sorry to hear that didn't help. Could you please tell me more about the iss…" at bounding box center [929, 299] width 327 height 130
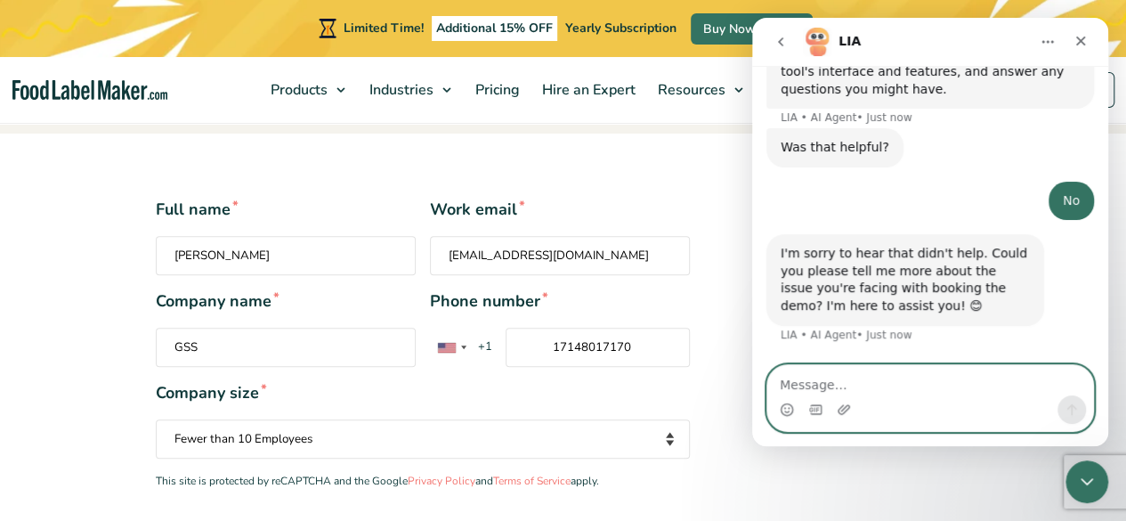
click at [853, 376] on textarea "Message…" at bounding box center [930, 380] width 326 height 30
type textarea "Representative"
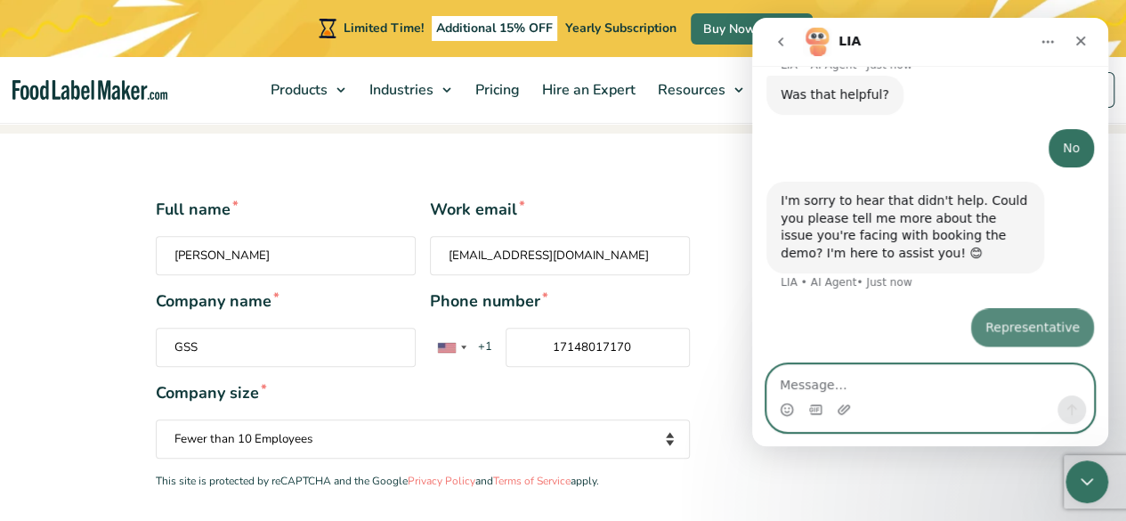
scroll to position [507, 0]
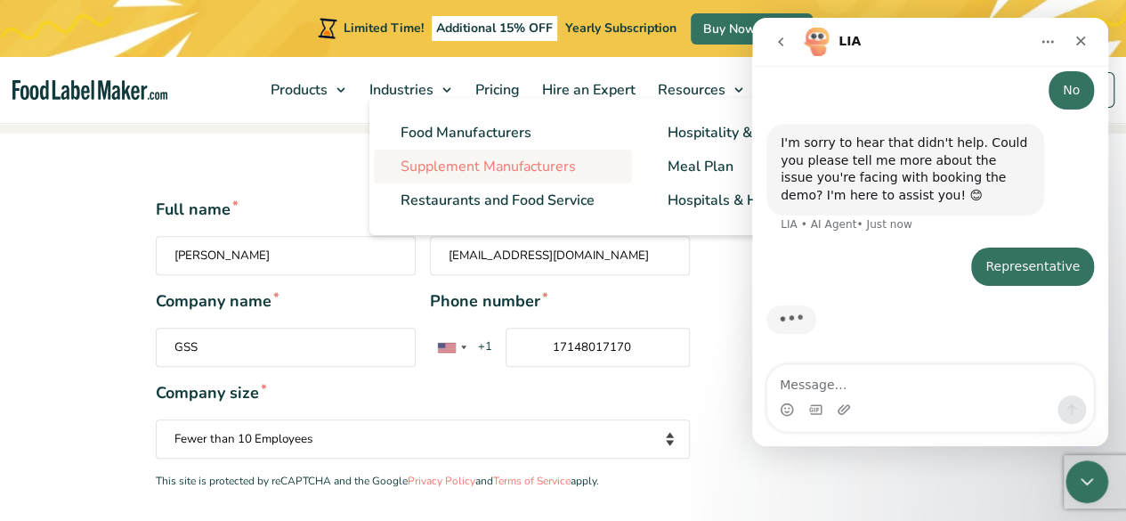
click at [427, 166] on span "Supplement Manufacturers" at bounding box center [487, 167] width 175 height 20
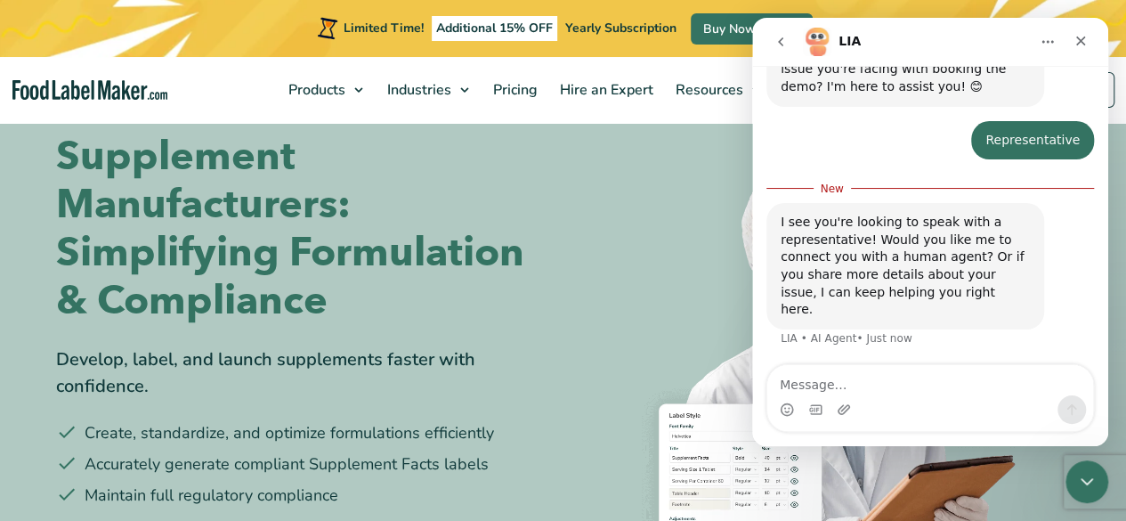
scroll to position [584, 0]
type textarea "Yes"
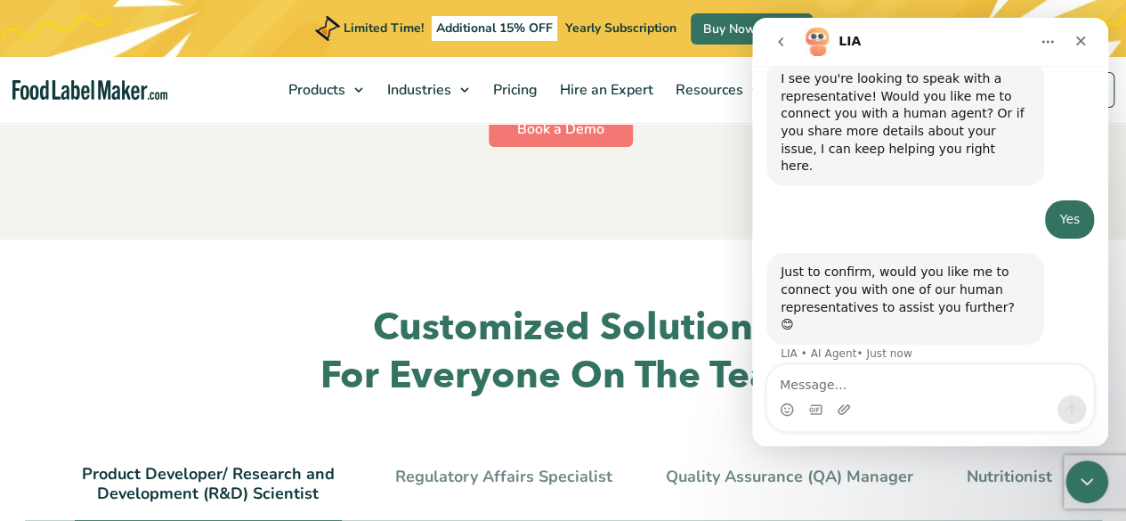
scroll to position [3537, 0]
type textarea "Yes"
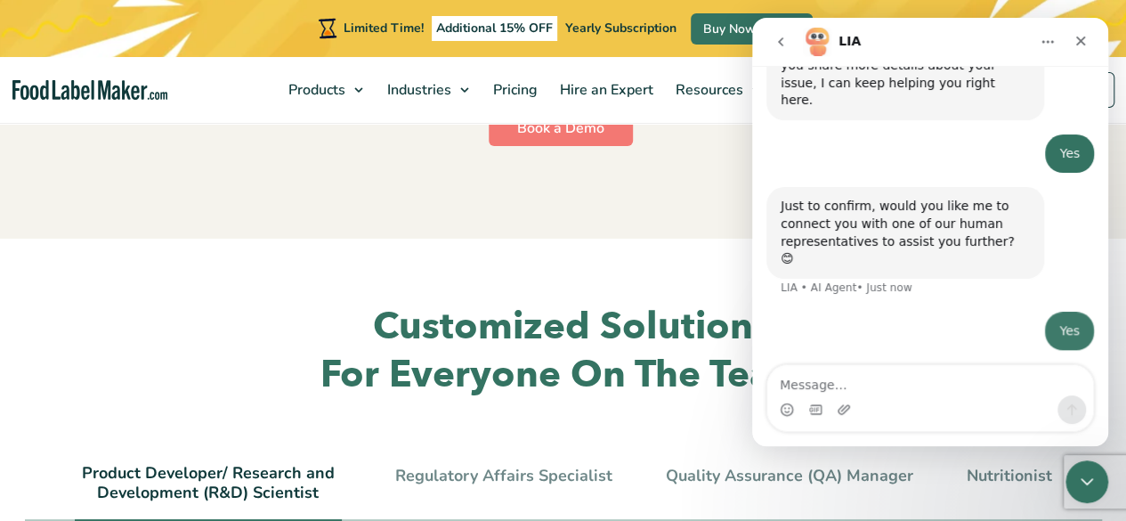
scroll to position [806, 0]
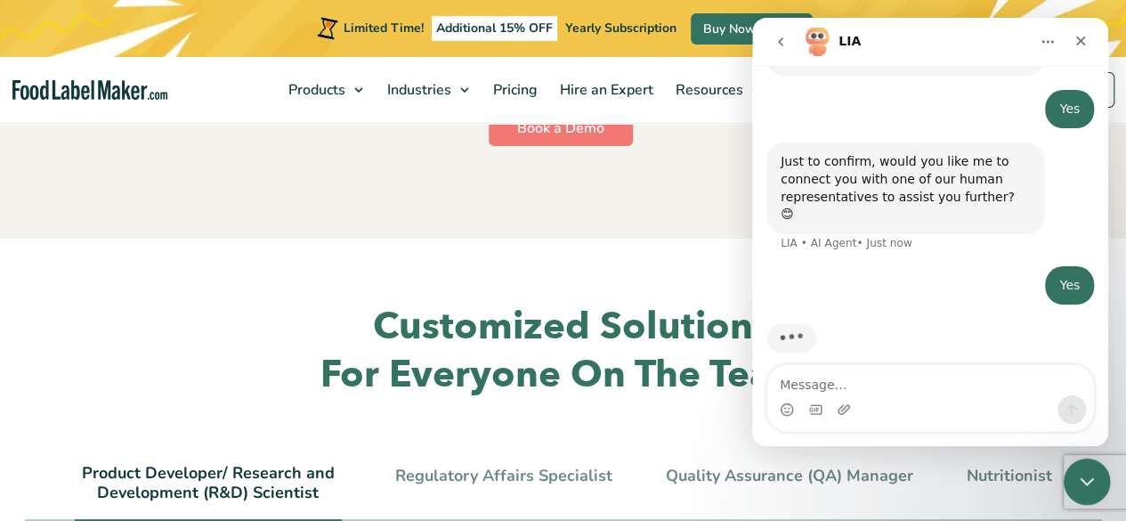
click at [1081, 478] on icon "Close Intercom Messenger" at bounding box center [1083, 478] width 21 height 21
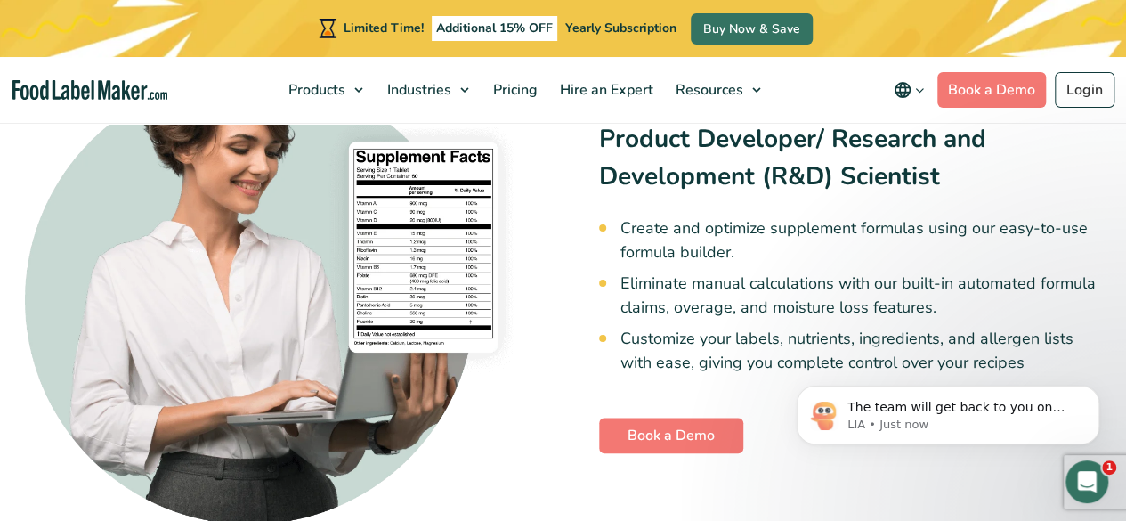
scroll to position [4074, 0]
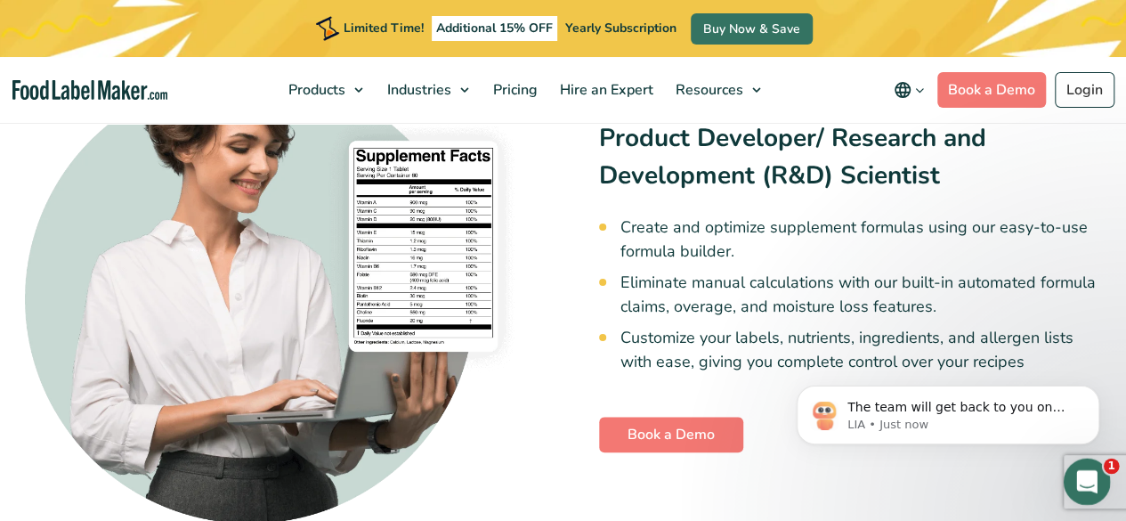
click at [1088, 475] on icon "Open Intercom Messenger" at bounding box center [1084, 479] width 29 height 29
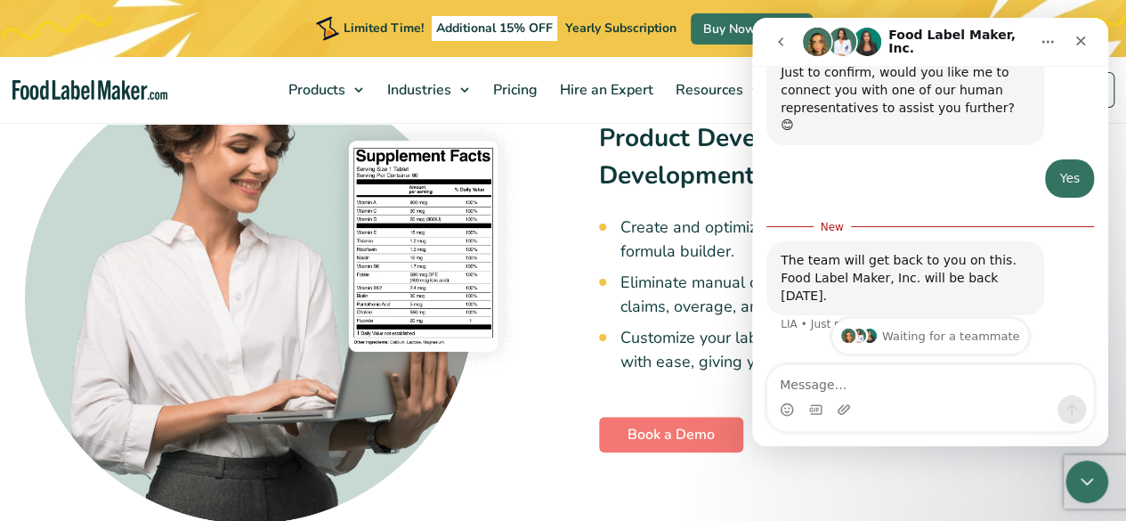
scroll to position [899, 0]
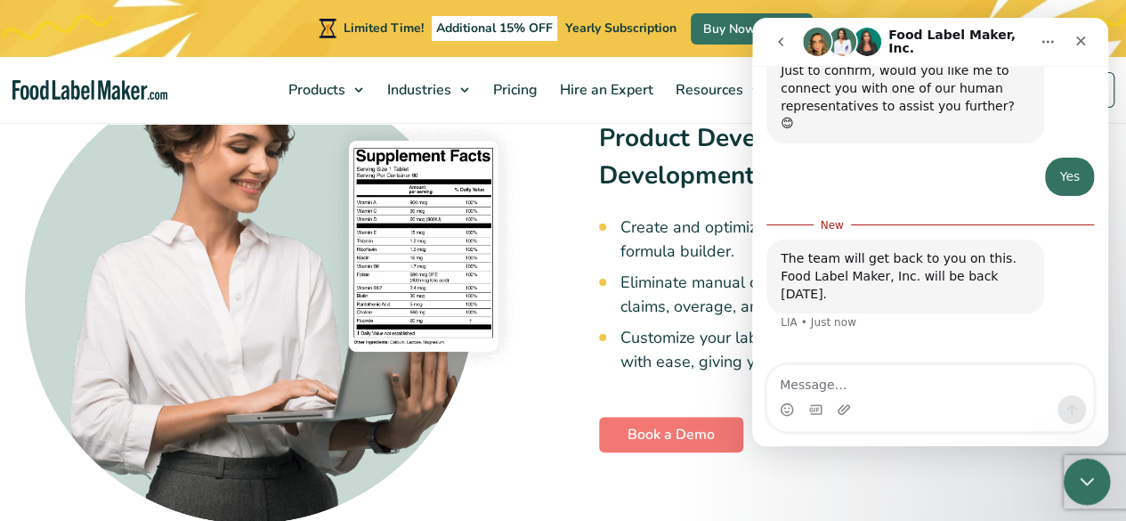
click at [1088, 491] on div "Close Intercom Messenger" at bounding box center [1084, 478] width 43 height 43
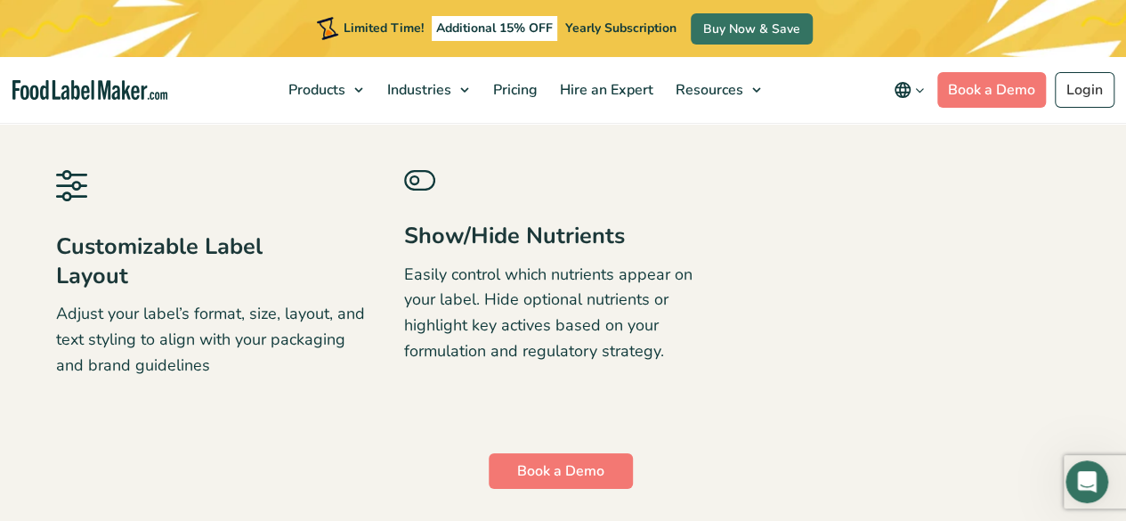
scroll to position [3196, 0]
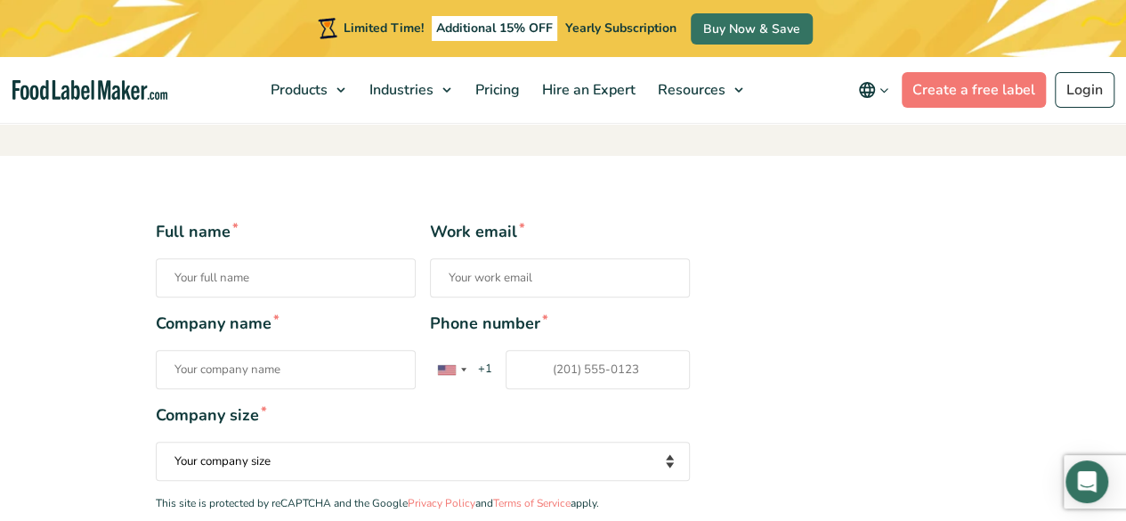
scroll to position [290, 0]
click at [242, 289] on input "Full name *" at bounding box center [286, 276] width 260 height 39
type input "[PERSON_NAME]"
type input "[EMAIL_ADDRESS][DOMAIN_NAME]"
type input "17148017170"
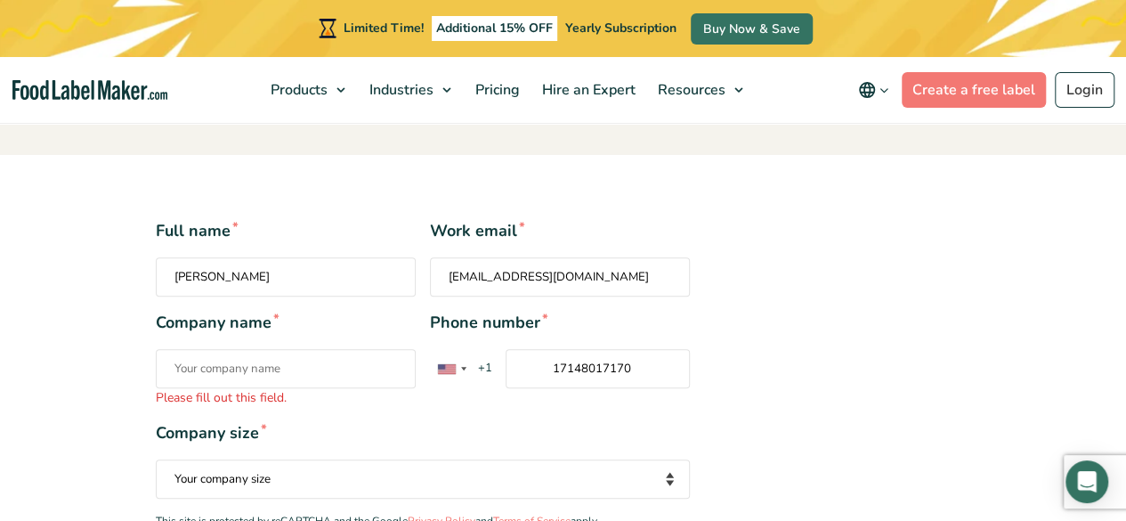
click at [264, 372] on input "Company name * Please fill out this field." at bounding box center [286, 368] width 260 height 39
type input "GSS"
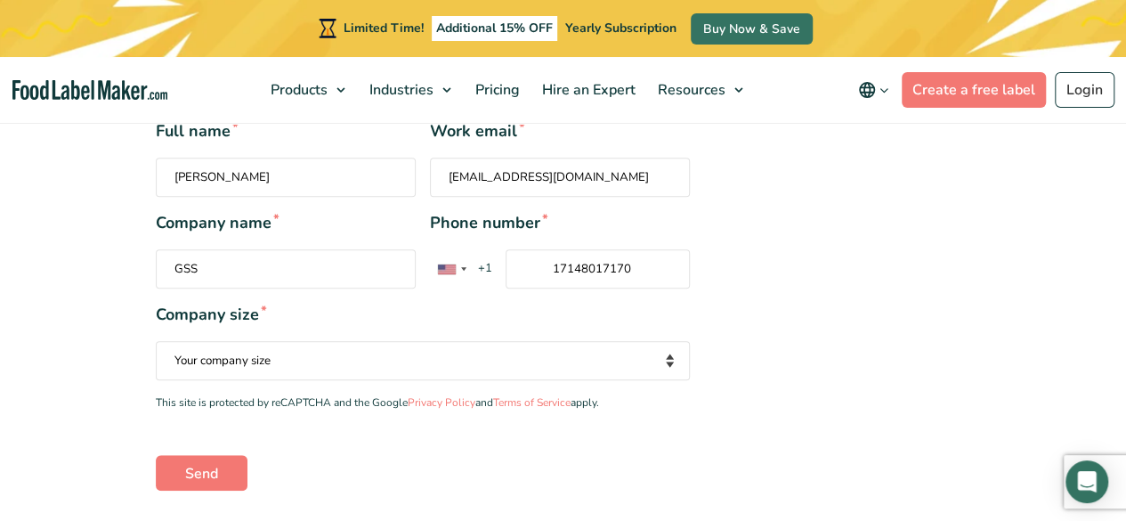
scroll to position [404, 0]
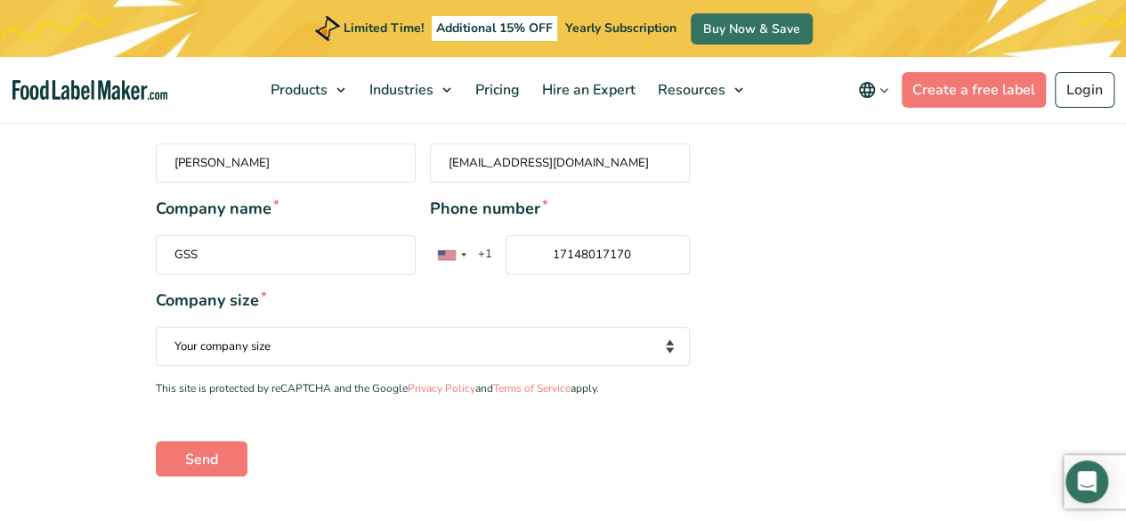
click at [294, 345] on select "Your company size Fewer than 10 Employees 10 to 50 Employees 51 to 500 Employee…" at bounding box center [423, 346] width 535 height 39
select select "Fewer than 10 Employees"
click at [156, 327] on select "Your company size Fewer than 10 Employees 10 to 50 Employees 51 to 500 Employee…" at bounding box center [423, 346] width 535 height 39
click at [288, 408] on div "Full name * [PERSON_NAME] Work email * [EMAIL_ADDRESS][DOMAIN_NAME] Company nam…" at bounding box center [423, 290] width 562 height 370
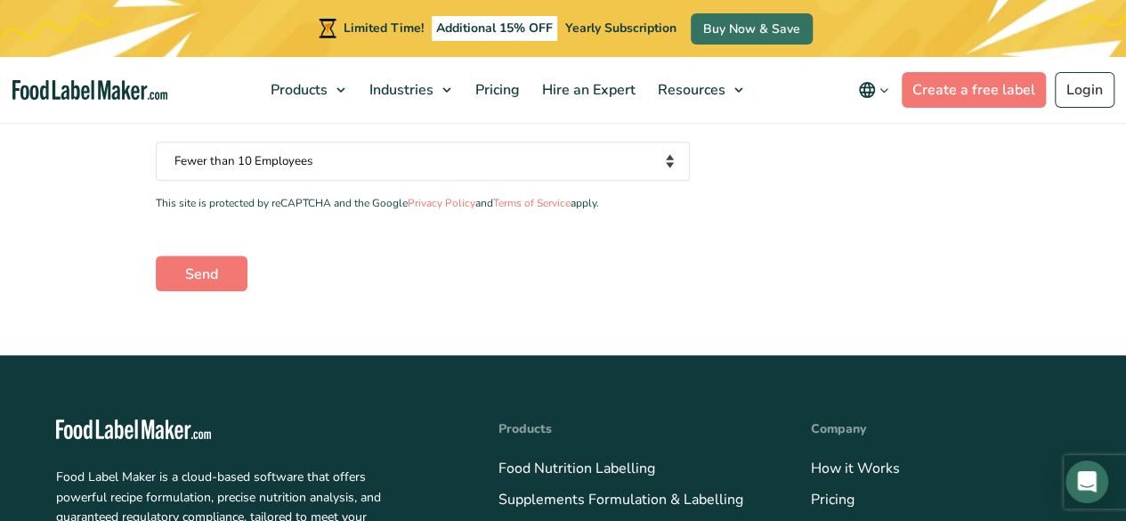
scroll to position [449, 0]
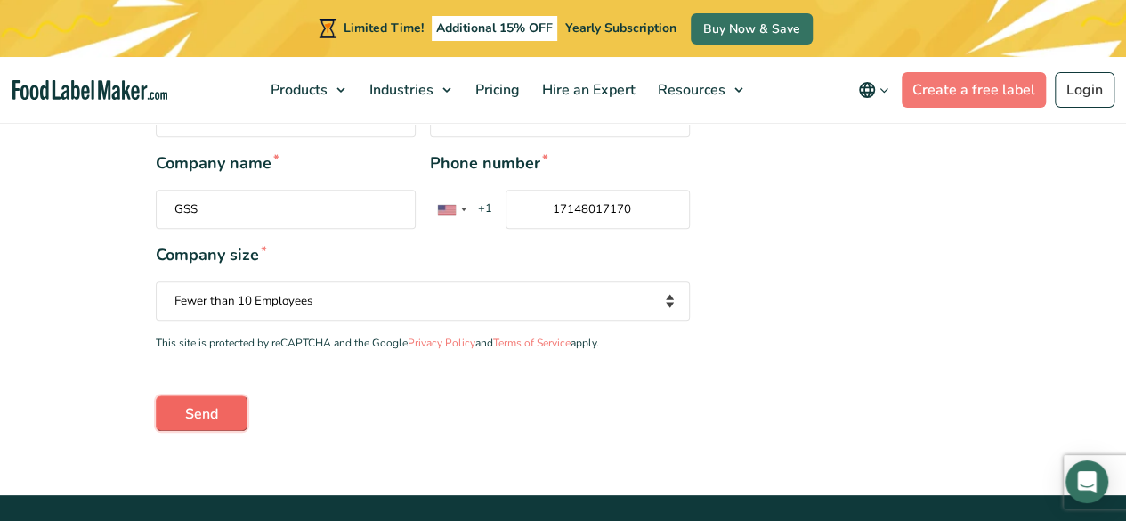
click at [201, 414] on input "Send" at bounding box center [202, 413] width 92 height 36
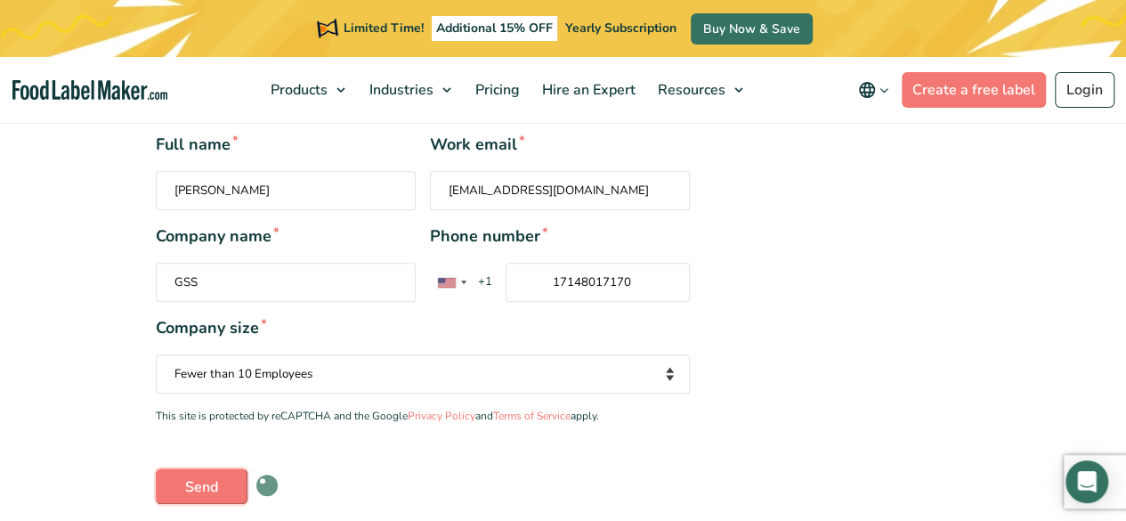
scroll to position [377, 0]
